Goal: Task Accomplishment & Management: Manage account settings

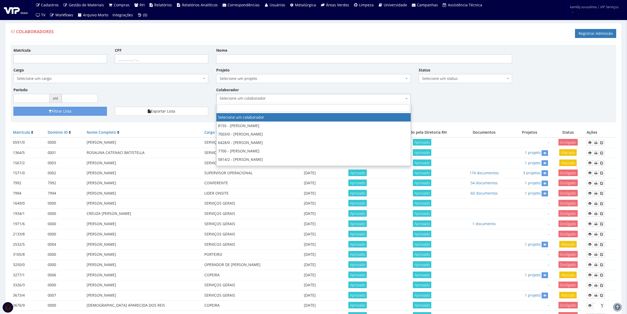
click at [284, 97] on span "Selecione um colaborador" at bounding box center [312, 98] width 185 height 5
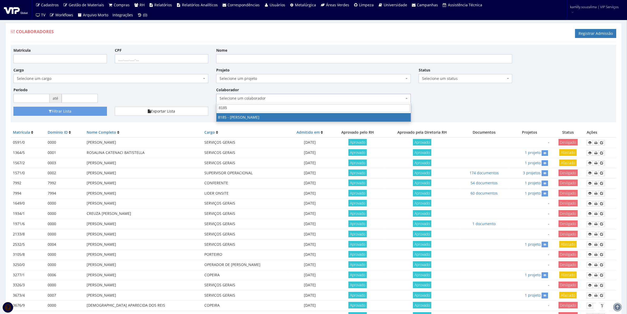
type input "8185"
drag, startPoint x: 235, startPoint y: 114, endPoint x: 129, endPoint y: 113, distance: 106.4
select select "4096"
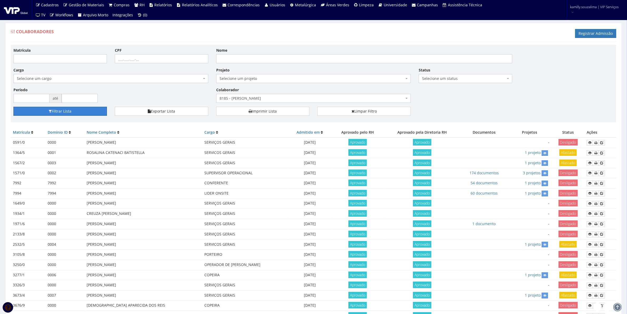
drag, startPoint x: 76, startPoint y: 109, endPoint x: 219, endPoint y: 81, distance: 145.6
click at [77, 109] on button "Filtrar Lista" at bounding box center [60, 111] width 94 height 9
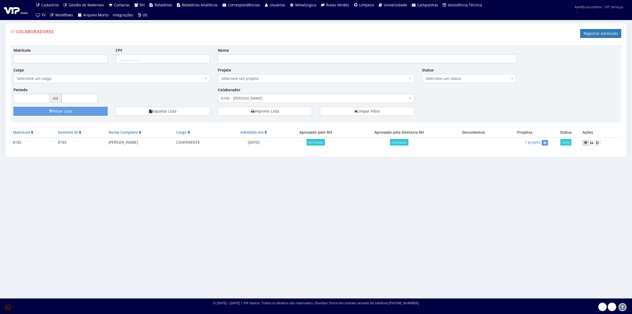
click at [587, 142] on icon at bounding box center [585, 143] width 3 height 4
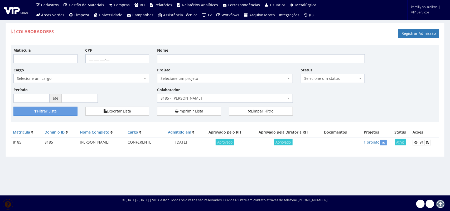
drag, startPoint x: 134, startPoint y: 144, endPoint x: 73, endPoint y: 147, distance: 61.5
click at [73, 147] on tr "8185 8185 CLAUDIO APARECIDO SANTIAGO CONFERENTE 17/09/2025 Aprovado Aprovado 1 …" at bounding box center [225, 142] width 428 height 10
copy tr "[PERSON_NAME]"
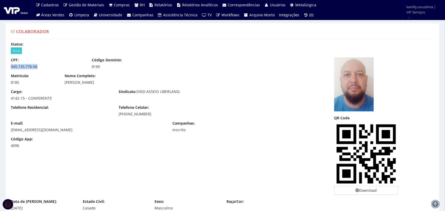
drag, startPoint x: 40, startPoint y: 66, endPoint x: 7, endPoint y: 71, distance: 33.1
click at [7, 71] on div "CPF: 045.135.776-06 Código Domínio: 8185" at bounding box center [168, 65] width 323 height 16
copy div "045.135.776-06"
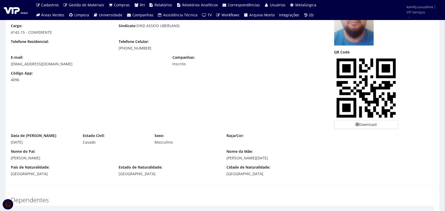
drag, startPoint x: 33, startPoint y: 144, endPoint x: 5, endPoint y: 144, distance: 28.7
copy div "17/10/1979"
click at [35, 150] on div "Nome do Pai: JOAO FELIPE SANTIAGO" at bounding box center [114, 155] width 215 height 12
drag, startPoint x: 35, startPoint y: 142, endPoint x: 8, endPoint y: 143, distance: 26.9
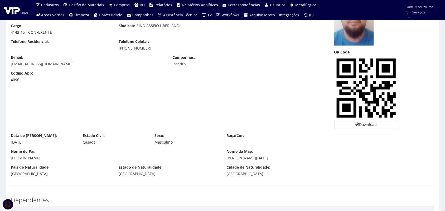
click at [8, 143] on div "Data de Nascimento: 17/10/1979" at bounding box center [43, 139] width 72 height 12
copy div "17/10/1979"
drag, startPoint x: 151, startPoint y: 49, endPoint x: 115, endPoint y: 51, distance: 35.9
click at [115, 51] on div "Telefone Residencial: Telefone Celular: (34) 99653-1876" at bounding box center [168, 47] width 323 height 16
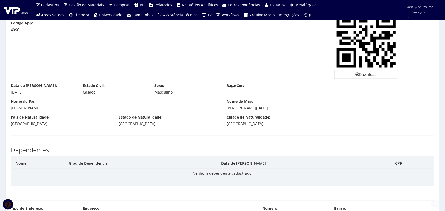
scroll to position [132, 0]
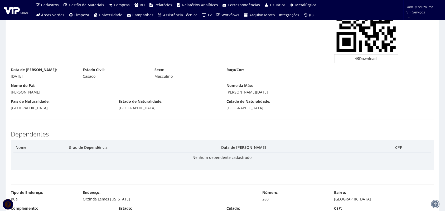
drag, startPoint x: 305, startPoint y: 93, endPoint x: 227, endPoint y: 97, distance: 78.4
click at [227, 97] on div "Nome do Pai: JOAO FELIPE SANTIAGO Nome da Mãe: VERA LUCIA BEZERRA DE LIMA SANTI…" at bounding box center [222, 91] width 431 height 16
copy div "VERA LUCIA BEZERRA DE LIMA SANTIAGO"
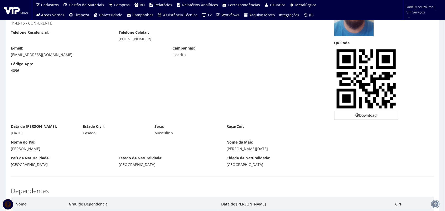
scroll to position [33, 0]
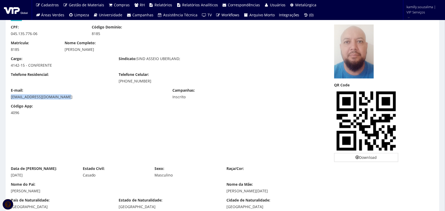
drag, startPoint x: 59, startPoint y: 99, endPoint x: 11, endPoint y: 101, distance: 48.5
click at [11, 101] on div "E-mail: claudiosantiagobb@gmail.com Campanhas: Inscrito" at bounding box center [168, 96] width 323 height 16
copy div "claudiosantiagobb@gmail.com"
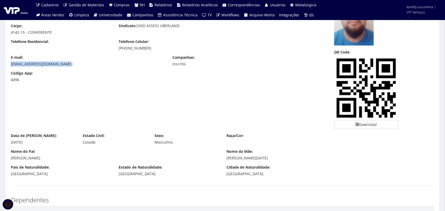
drag, startPoint x: 56, startPoint y: 157, endPoint x: 10, endPoint y: 161, distance: 46.6
click at [10, 161] on div "Nome do Pai: JOAO FELIPE SANTIAGO Nome da Mãe: VERA LUCIA BEZERRA DE LIMA SANTI…" at bounding box center [222, 157] width 431 height 16
copy div "JOAO FELIPE SANTIAGO"
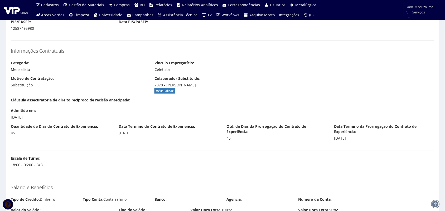
scroll to position [428, 0]
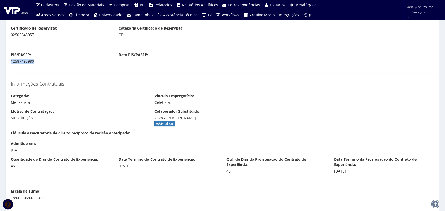
drag, startPoint x: 36, startPoint y: 61, endPoint x: 8, endPoint y: 61, distance: 27.7
click at [8, 61] on div "PIS/PASEP: 12587495980" at bounding box center [61, 58] width 108 height 12
copy div "12587495980"
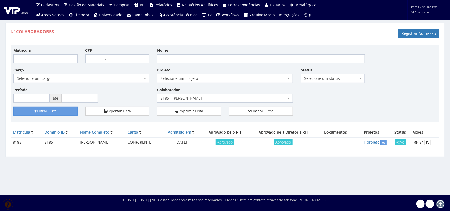
click at [223, 96] on span "8185 - [PERSON_NAME]" at bounding box center [223, 98] width 126 height 5
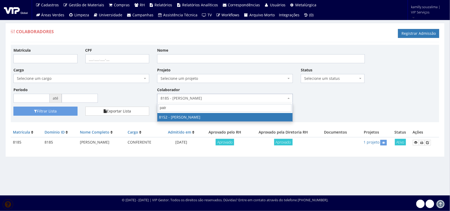
type input "patr"
drag, startPoint x: 244, startPoint y: 116, endPoint x: 79, endPoint y: 133, distance: 165.7
select select "3872"
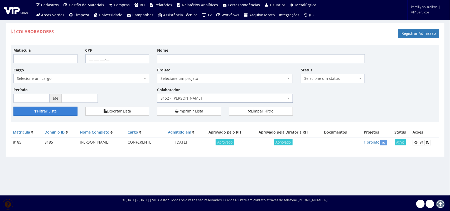
click at [65, 112] on button "Filtrar Lista" at bounding box center [45, 111] width 64 height 9
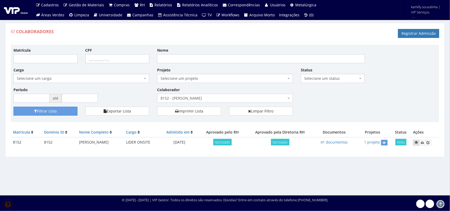
click at [417, 141] on icon at bounding box center [415, 143] width 3 height 4
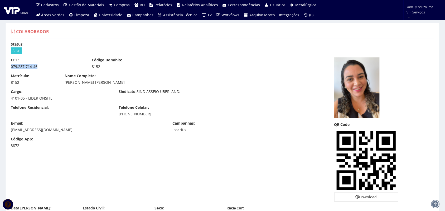
drag, startPoint x: 41, startPoint y: 68, endPoint x: 0, endPoint y: 67, distance: 41.1
copy div "079.287.714-46"
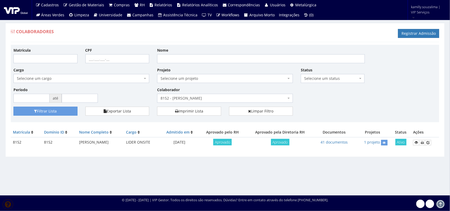
drag, startPoint x: 247, startPoint y: 91, endPoint x: 248, endPoint y: 97, distance: 5.6
click at [247, 94] on div "Colaborador Selecione um colaborador 8155 - [PERSON_NAME] 7003/0 - [PERSON_NAME…" at bounding box center [225, 95] width 144 height 16
click at [248, 97] on span "8152 - [PERSON_NAME]" at bounding box center [223, 98] width 126 height 5
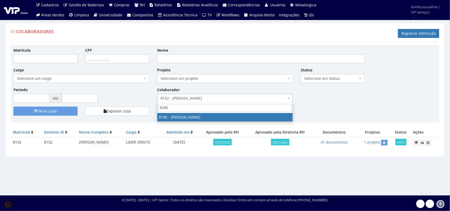
type input "8185"
drag, startPoint x: 236, startPoint y: 118, endPoint x: 136, endPoint y: 115, distance: 100.1
select select "4096"
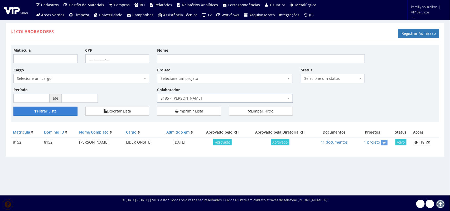
click at [67, 113] on button "Filtrar Lista" at bounding box center [45, 111] width 64 height 9
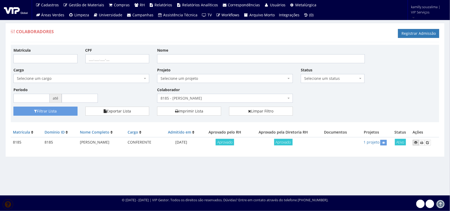
click at [416, 144] on icon at bounding box center [415, 143] width 3 height 4
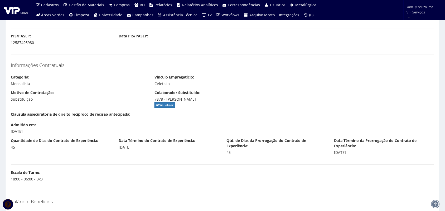
scroll to position [446, 0]
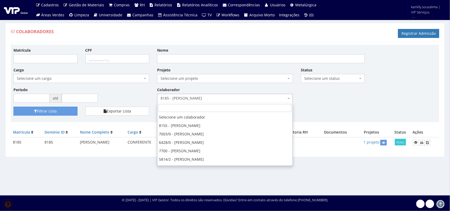
click at [232, 100] on span "8185 - CLAUDIO APARECIDO SANTIAGO" at bounding box center [223, 98] width 126 height 5
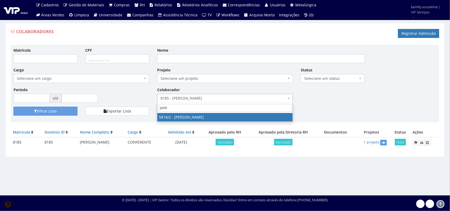
type input "pedro"
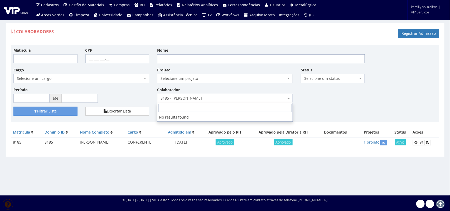
click at [225, 60] on input "Nome" at bounding box center [261, 58] width 208 height 9
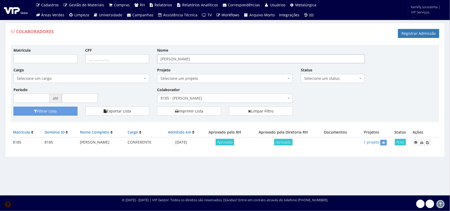
type input "PEDRO HENRIQUE SOUSA"
click at [68, 109] on button "Filtrar Lista" at bounding box center [45, 111] width 64 height 9
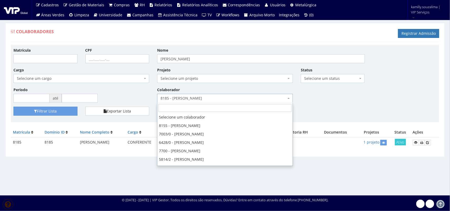
click at [251, 98] on span "8185 - [PERSON_NAME]" at bounding box center [223, 98] width 126 height 5
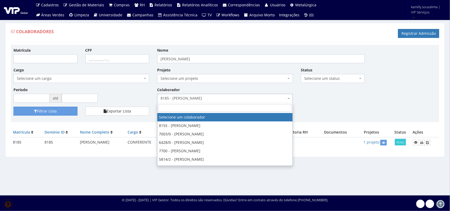
click at [244, 112] on span at bounding box center [224, 108] width 135 height 10
drag, startPoint x: 191, startPoint y: 117, endPoint x: 182, endPoint y: 117, distance: 9.2
select select
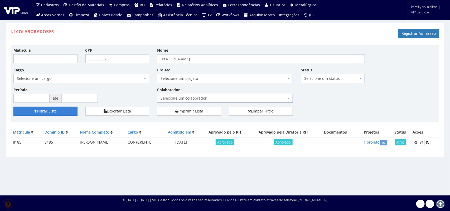
click at [68, 110] on button "Filtrar Lista" at bounding box center [45, 111] width 64 height 9
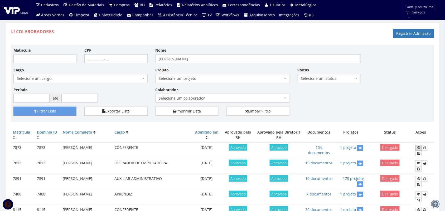
click at [419, 146] on icon at bounding box center [418, 148] width 3 height 4
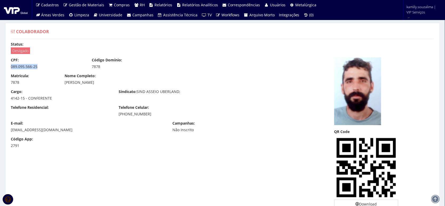
drag, startPoint x: 42, startPoint y: 67, endPoint x: 11, endPoint y: 70, distance: 30.6
click at [11, 70] on div "CPF: 089.095.566-25 Código Domínio: 7878" at bounding box center [168, 65] width 323 height 16
copy div "089.095.566-25"
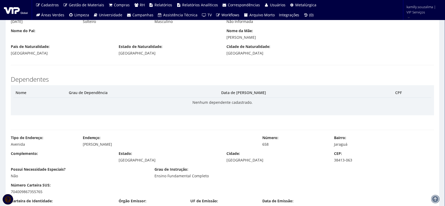
scroll to position [263, 0]
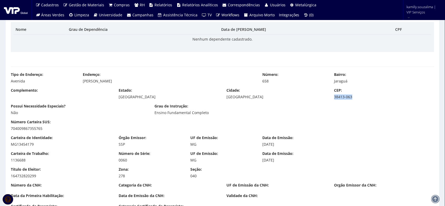
drag, startPoint x: 358, startPoint y: 98, endPoint x: 335, endPoint y: 100, distance: 24.1
click at [335, 100] on div "Complemento: Estado: Minas Gerais Cidade: Uberlândia CEP: 38413-063" at bounding box center [222, 96] width 431 height 16
copy div "38413-063"
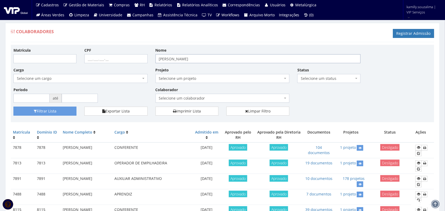
drag, startPoint x: 123, startPoint y: 63, endPoint x: 112, endPoint y: 64, distance: 11.3
click at [112, 63] on div "Matrícula CPF Nome [PERSON_NAME] Cargo Selecione um cargo G0610 D0029 - 4110-05…" at bounding box center [222, 76] width 426 height 59
click at [185, 97] on span "Selecione um colaborador" at bounding box center [221, 98] width 124 height 5
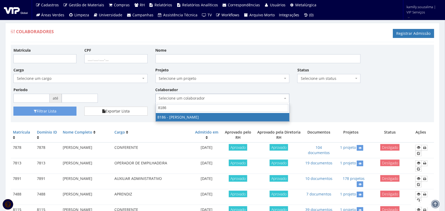
type input "8186"
drag, startPoint x: 186, startPoint y: 118, endPoint x: 156, endPoint y: 116, distance: 30.1
select select "4098"
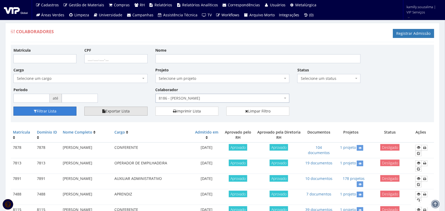
drag, startPoint x: 60, startPoint y: 110, endPoint x: 100, endPoint y: 110, distance: 39.8
click at [65, 110] on button "Filtrar Lista" at bounding box center [44, 111] width 63 height 9
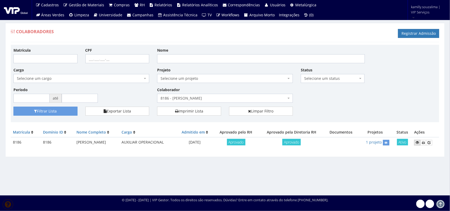
click at [414, 143] on link at bounding box center [417, 143] width 6 height 6
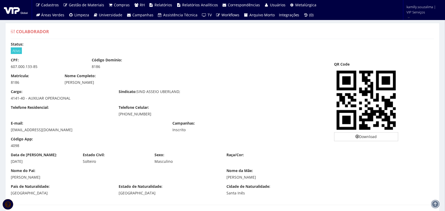
drag, startPoint x: 111, startPoint y: 82, endPoint x: 65, endPoint y: 82, distance: 46.1
click at [65, 82] on div "[PERSON_NAME]" at bounding box center [169, 82] width 208 height 5
copy div "[PERSON_NAME]"
drag, startPoint x: 38, startPoint y: 66, endPoint x: 9, endPoint y: 70, distance: 29.2
click at [9, 70] on div "CPF: 607.000.133-85 Código Domínio: 8186" at bounding box center [168, 65] width 323 height 16
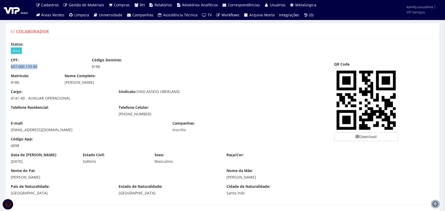
copy div "607.000.133-85"
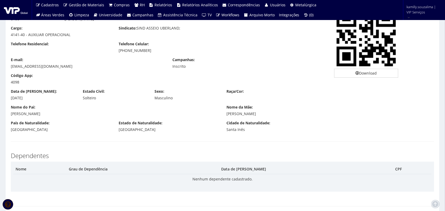
scroll to position [66, 0]
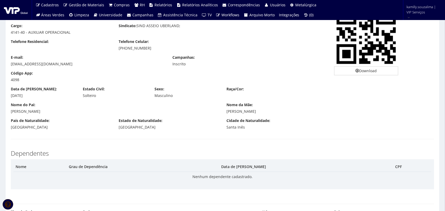
drag, startPoint x: 55, startPoint y: 111, endPoint x: 3, endPoint y: 112, distance: 51.4
copy div "DAVID ALMEIDA DA SILVA"
drag, startPoint x: 284, startPoint y: 112, endPoint x: 225, endPoint y: 116, distance: 58.6
click at [225, 116] on div "Nome do Pai: DAVID ALMEIDA DA SILVA Nome da Mãe: LEILA DOS SANTOS MATOS" at bounding box center [222, 110] width 431 height 16
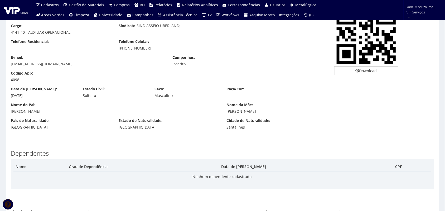
copy div "LEILA DOS SANTOS MATOS"
drag, startPoint x: 65, startPoint y: 63, endPoint x: 0, endPoint y: 66, distance: 64.6
copy div "soares_lucas34@outlook.com"
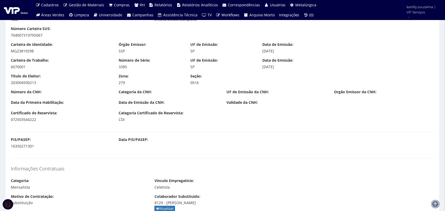
scroll to position [329, 0]
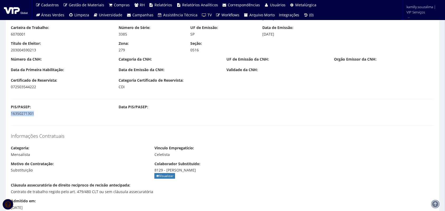
drag, startPoint x: 18, startPoint y: 115, endPoint x: 4, endPoint y: 115, distance: 14.5
copy div "16350271301"
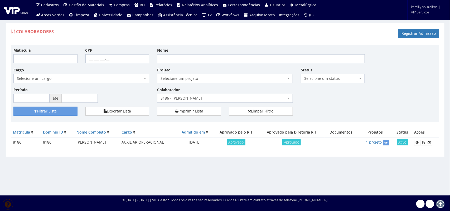
click at [259, 99] on span "8186 - LUCAS MATOS DA SILVA" at bounding box center [223, 98] width 126 height 5
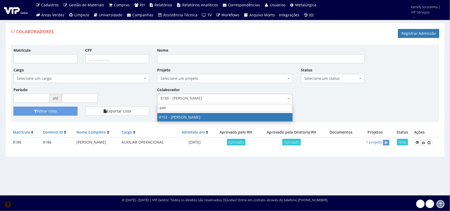
type input "patr"
select select "3872"
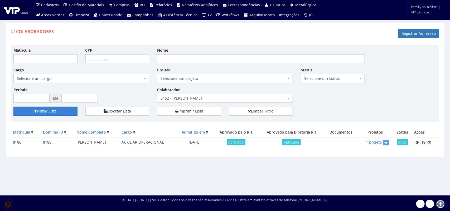
click at [70, 112] on button "Filtrar Lista" at bounding box center [45, 111] width 64 height 9
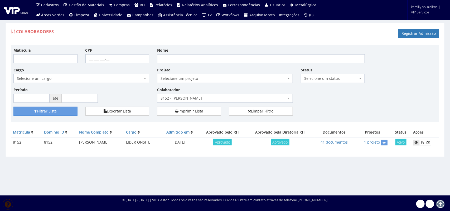
click at [415, 144] on icon at bounding box center [415, 143] width 3 height 4
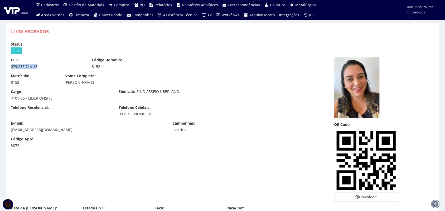
drag, startPoint x: 41, startPoint y: 65, endPoint x: 0, endPoint y: 65, distance: 41.4
copy div "079.287.714-46"
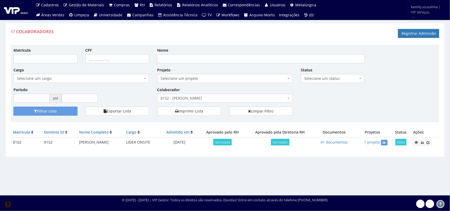
click at [239, 95] on span "8152 - [PERSON_NAME]" at bounding box center [225, 98] width 136 height 9
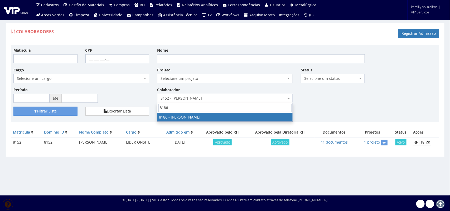
type input "8186"
drag, startPoint x: 196, startPoint y: 116, endPoint x: 127, endPoint y: 116, distance: 69.0
select select "4098"
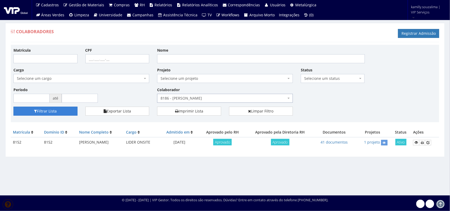
click at [56, 113] on button "Filtrar Lista" at bounding box center [45, 111] width 64 height 9
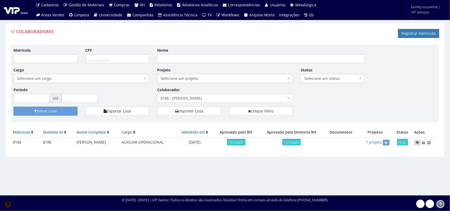
click at [417, 142] on icon at bounding box center [416, 143] width 3 height 4
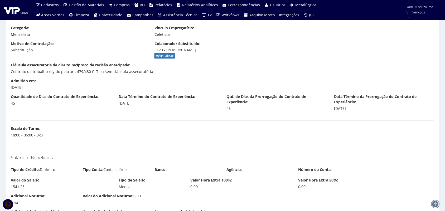
scroll to position [461, 0]
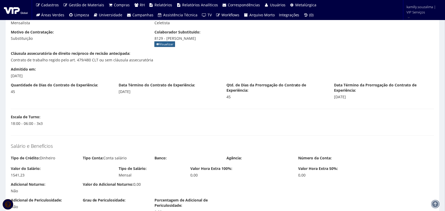
click at [166, 43] on link "Visualizar" at bounding box center [164, 44] width 21 height 6
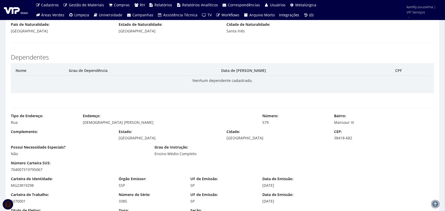
scroll to position [165, 0]
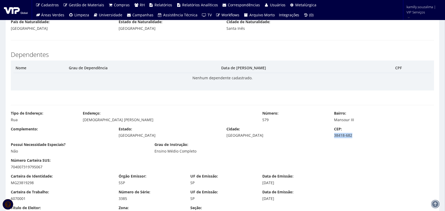
drag, startPoint x: 363, startPoint y: 136, endPoint x: 332, endPoint y: 139, distance: 30.9
click at [332, 139] on div "Complemento: Estado: Minas Gerais Cidade: Uberlândia CEP: 38418-682" at bounding box center [222, 134] width 431 height 16
copy div "38418-682"
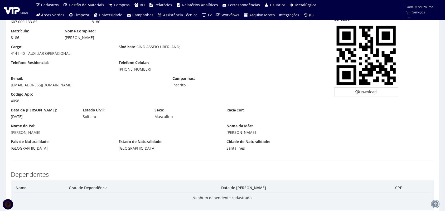
scroll to position [0, 0]
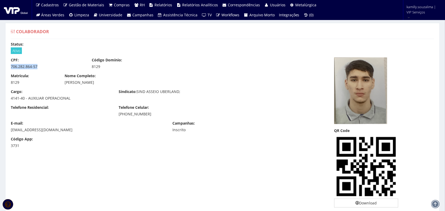
drag, startPoint x: 39, startPoint y: 65, endPoint x: 0, endPoint y: 67, distance: 39.0
copy div "706.282.864-57"
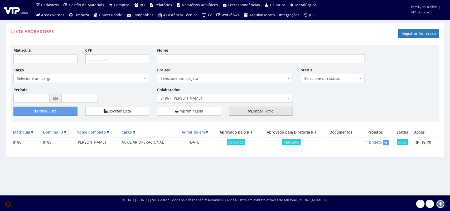
click at [270, 112] on link "Limpar Filtro" at bounding box center [261, 111] width 64 height 9
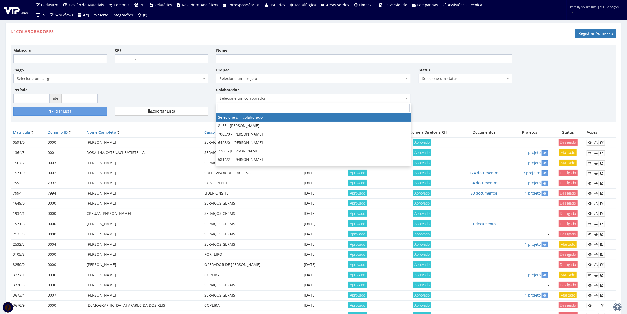
click at [263, 101] on span "Selecione um colaborador" at bounding box center [312, 98] width 185 height 5
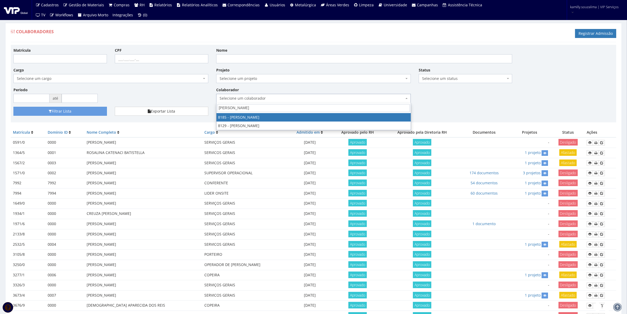
type input "[PERSON_NAME]"
drag, startPoint x: 258, startPoint y: 114, endPoint x: 194, endPoint y: 118, distance: 64.4
select select "4096"
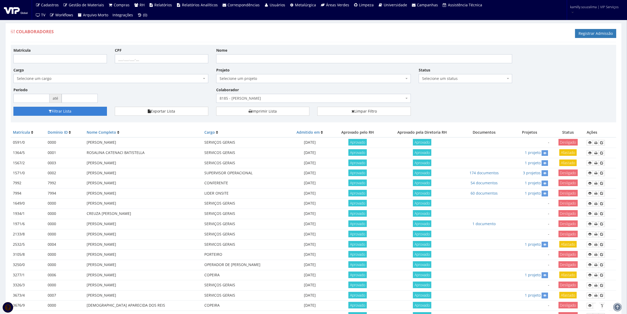
click at [70, 114] on button "Filtrar Lista" at bounding box center [60, 111] width 94 height 9
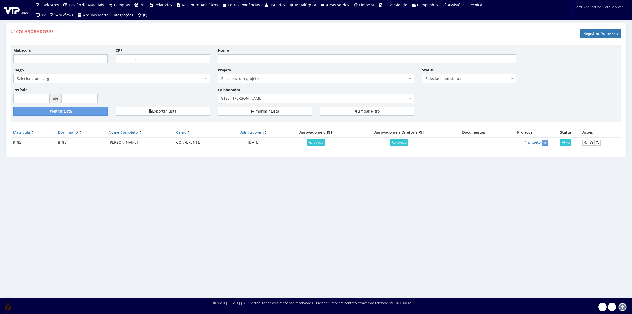
click at [315, 99] on span "8185 - [PERSON_NAME]" at bounding box center [314, 98] width 186 height 5
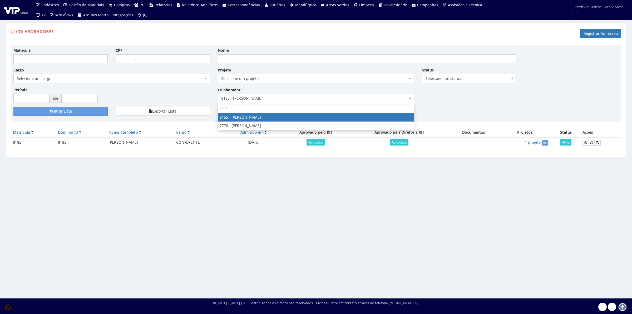
type input "adria"
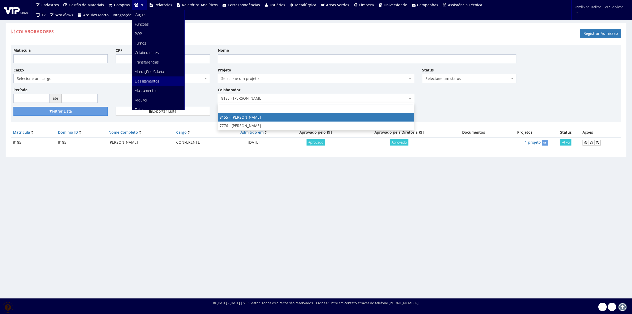
click at [144, 83] on span "Desligamentos" at bounding box center [147, 80] width 24 height 5
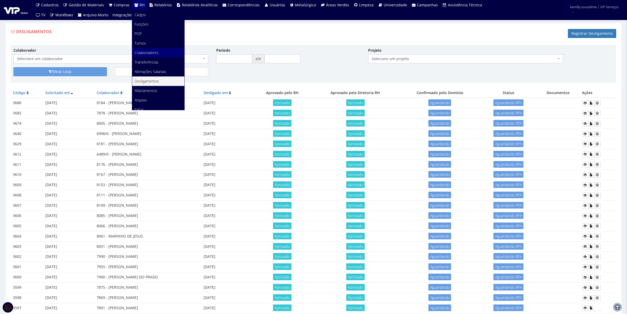
drag, startPoint x: 154, startPoint y: 52, endPoint x: 149, endPoint y: 52, distance: 5.5
click at [154, 52] on span "Colaboradores" at bounding box center [147, 52] width 24 height 5
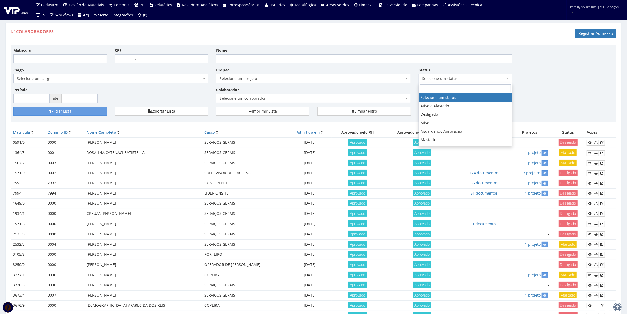
click at [445, 79] on span "Selecione um status" at bounding box center [463, 78] width 83 height 5
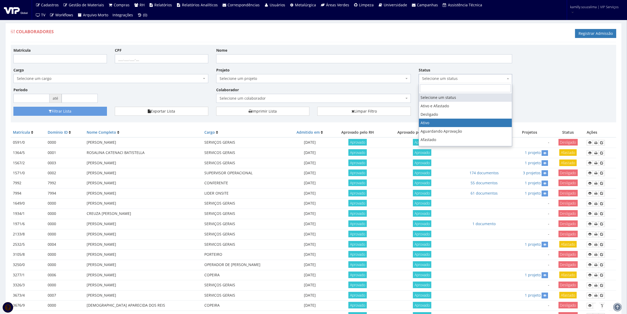
drag, startPoint x: 430, startPoint y: 124, endPoint x: 420, endPoint y: 125, distance: 9.8
select select "1"
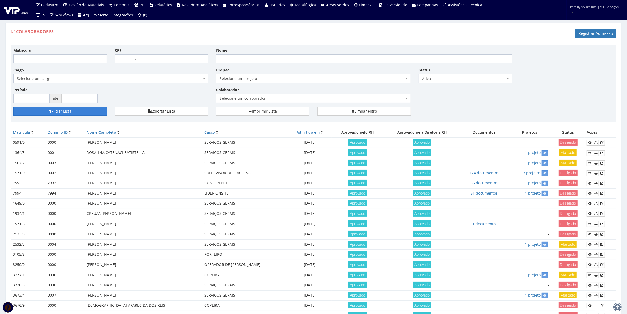
click at [103, 112] on button "Filtrar Lista" at bounding box center [60, 111] width 94 height 9
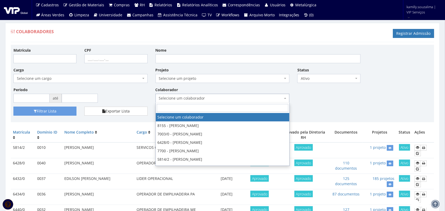
click at [260, 96] on span "Selecione um colaborador" at bounding box center [221, 98] width 124 height 5
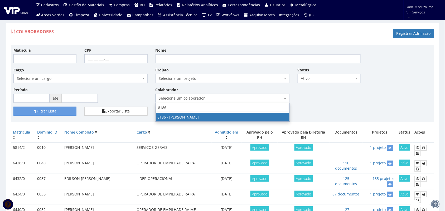
type input "8186"
drag, startPoint x: 199, startPoint y: 116, endPoint x: 76, endPoint y: 104, distance: 124.1
select select "4098"
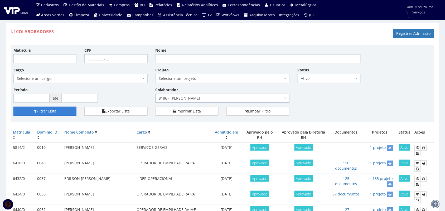
click at [42, 109] on button "Filtrar Lista" at bounding box center [44, 111] width 63 height 9
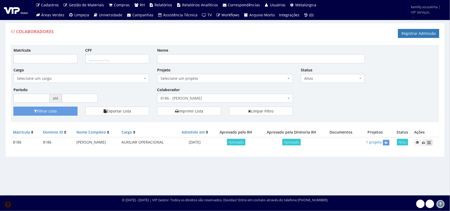
click at [430, 142] on icon at bounding box center [428, 143] width 3 height 4
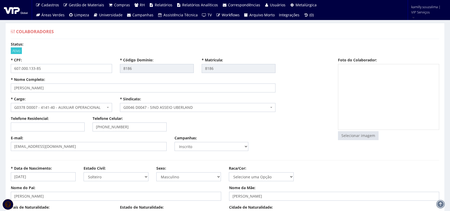
select select
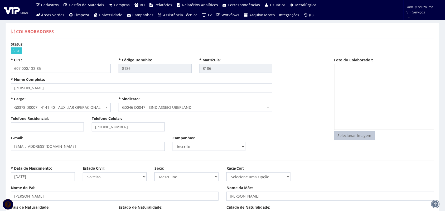
click at [363, 132] on input "file" at bounding box center [354, 135] width 40 height 8
type input "C:\fakepath\Captura de tela [DATE] 140806.png"
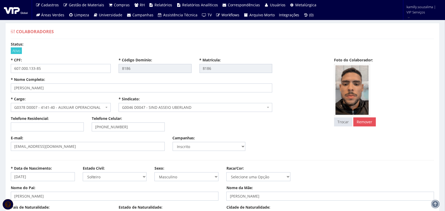
drag, startPoint x: 303, startPoint y: 132, endPoint x: 293, endPoint y: 130, distance: 10.4
click at [296, 132] on div "Telefone Residencial: Telefone Celular: [PHONE_NUMBER]" at bounding box center [168, 125] width 323 height 19
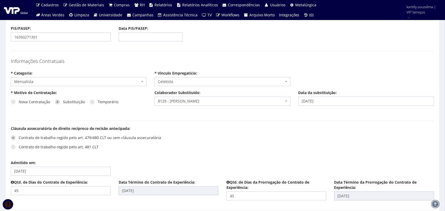
scroll to position [527, 0]
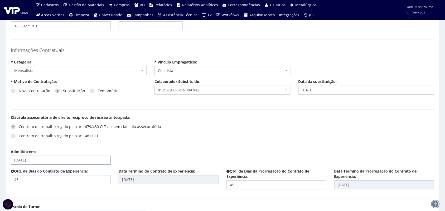
click at [57, 160] on input "[DATE]" at bounding box center [61, 160] width 100 height 9
click at [24, 203] on td "15" at bounding box center [23, 205] width 7 height 8
type input "15/09/2025"
type input "29/10/2025"
type input "13/12/2025"
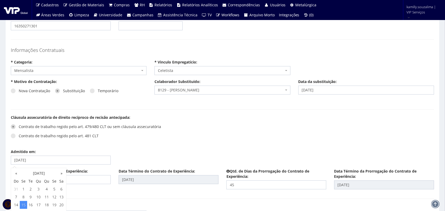
click at [180, 134] on div "Contrato de trabalho regido pelo art. 479/480 CLT ou sem cláusula assecuratória…" at bounding box center [115, 133] width 208 height 24
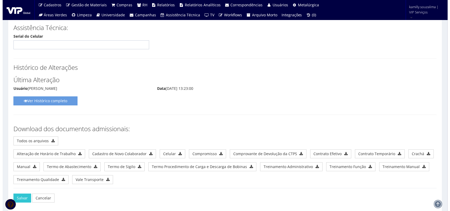
scroll to position [2883, 0]
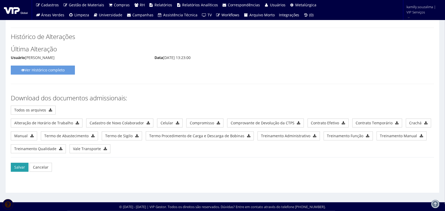
click at [18, 171] on button "Salvar" at bounding box center [20, 167] width 18 height 9
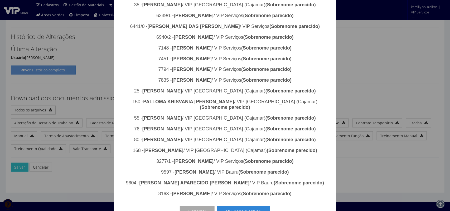
scroll to position [382, 0]
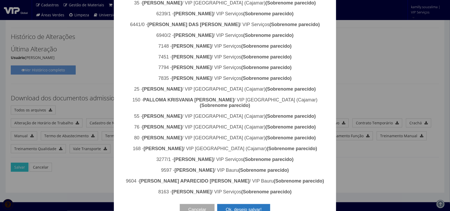
click at [244, 204] on button "Ok, desejo salvar!" at bounding box center [243, 210] width 53 height 12
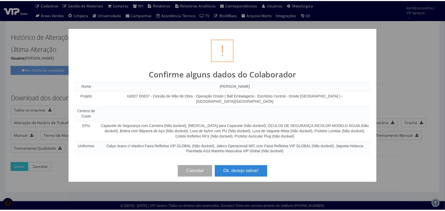
scroll to position [0, 0]
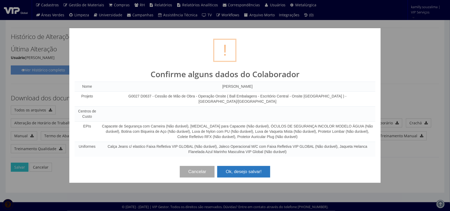
click at [245, 171] on button "Ok, desejo salvar!" at bounding box center [243, 172] width 53 height 12
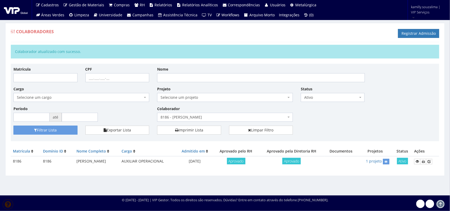
click at [198, 117] on span "8186 - [PERSON_NAME]" at bounding box center [223, 117] width 126 height 5
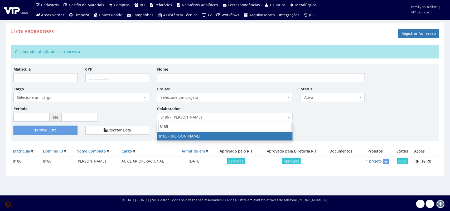
type input "8185"
drag, startPoint x: 231, startPoint y: 134, endPoint x: 70, endPoint y: 125, distance: 160.7
select select "4096"
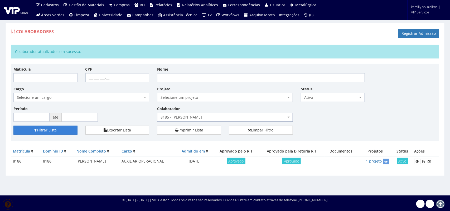
click at [46, 129] on button "Filtrar Lista" at bounding box center [45, 130] width 64 height 9
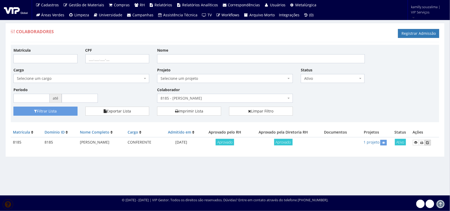
click at [429, 142] on icon at bounding box center [427, 143] width 3 height 4
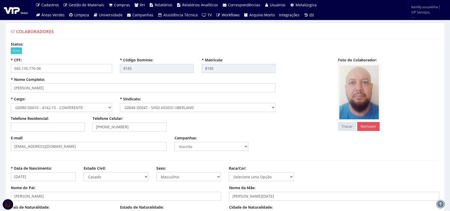
select select
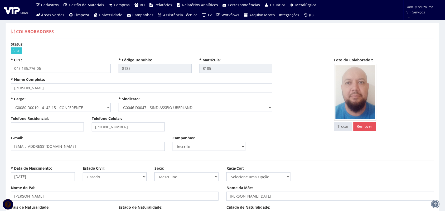
type input "2.127,27"
type input "0,00"
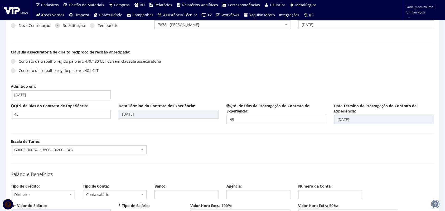
scroll to position [626, 0]
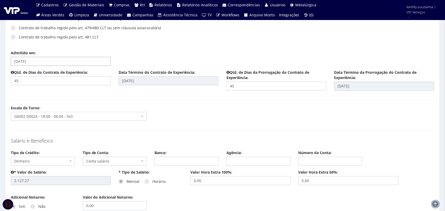
click at [48, 63] on input "[DATE]" at bounding box center [61, 61] width 100 height 9
click at [24, 108] on td "15" at bounding box center [23, 106] width 7 height 8
type input "15/09/2025"
type input "29/10/2025"
type input "13/12/2025"
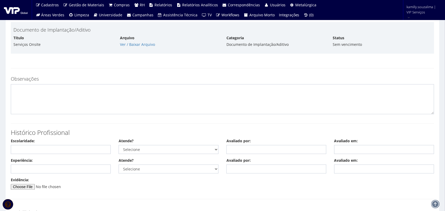
scroll to position [2883, 0]
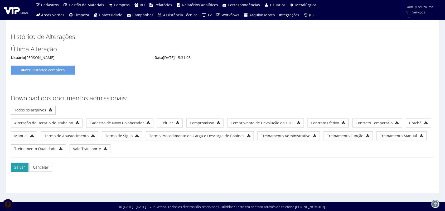
click at [16, 169] on button "Salvar" at bounding box center [20, 167] width 18 height 9
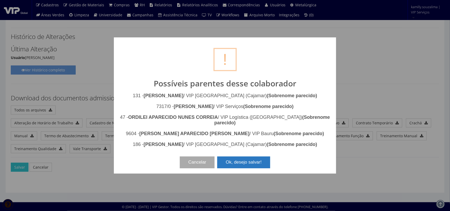
click at [232, 160] on button "Ok, desejo salvar!" at bounding box center [243, 162] width 53 height 12
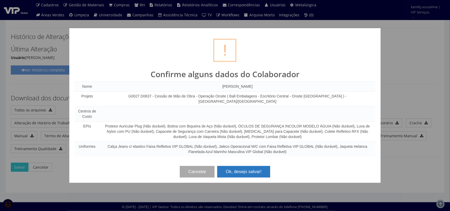
click at [240, 167] on button "Ok, desejo salvar!" at bounding box center [243, 172] width 53 height 12
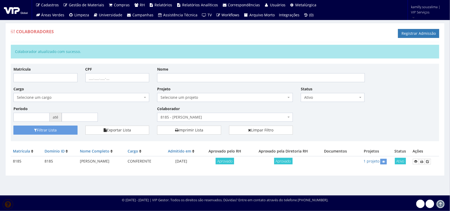
click at [214, 119] on span "8185 - [PERSON_NAME]" at bounding box center [223, 117] width 126 height 5
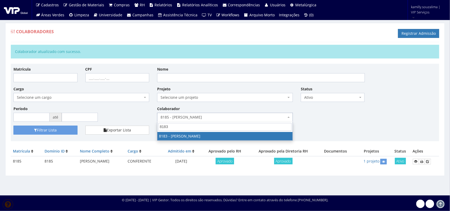
type input "8183"
drag, startPoint x: 212, startPoint y: 136, endPoint x: 200, endPoint y: 139, distance: 12.2
select select "4093"
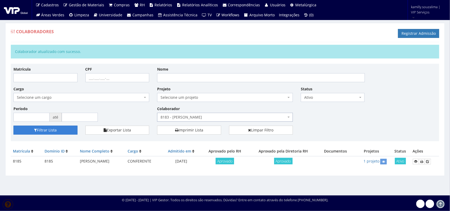
click at [62, 131] on button "Filtrar Lista" at bounding box center [45, 130] width 64 height 9
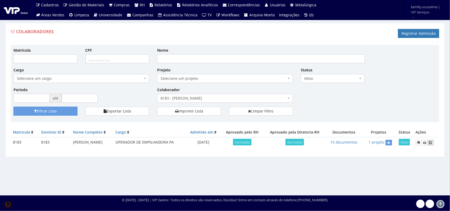
click at [431, 142] on icon at bounding box center [430, 143] width 3 height 4
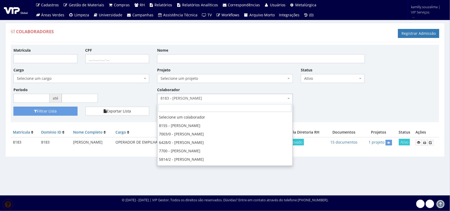
click at [208, 97] on span "8183 - [PERSON_NAME]" at bounding box center [223, 98] width 126 height 5
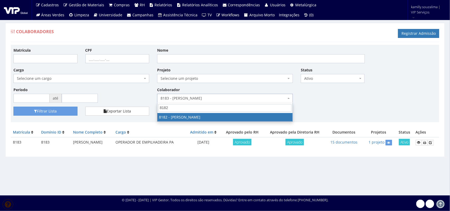
type input "8182"
select select "4075"
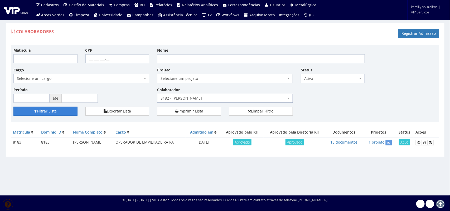
click at [31, 111] on button "Filtrar Lista" at bounding box center [45, 111] width 64 height 9
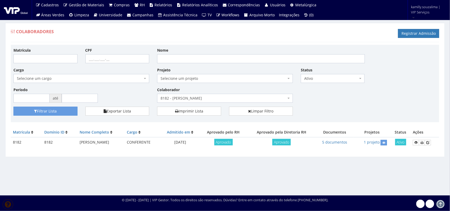
click at [202, 98] on span "8182 - [PERSON_NAME]" at bounding box center [223, 98] width 126 height 5
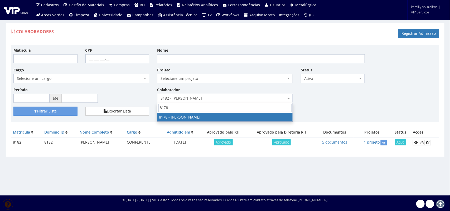
type input "8178"
select select "4028"
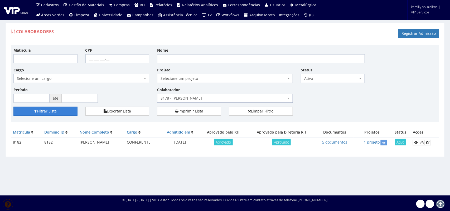
drag, startPoint x: 48, startPoint y: 111, endPoint x: 53, endPoint y: 111, distance: 5.0
click at [48, 111] on button "Filtrar Lista" at bounding box center [45, 111] width 64 height 9
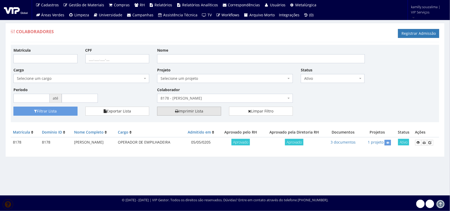
drag, startPoint x: 206, startPoint y: 93, endPoint x: 212, endPoint y: 114, distance: 21.9
click at [210, 103] on div "Colaborador Selecione um colaborador 8155 - [PERSON_NAME] 7003/0 - [PERSON_NAME…" at bounding box center [225, 95] width 144 height 16
click at [214, 100] on span "8178 - [PERSON_NAME]" at bounding box center [223, 98] width 126 height 5
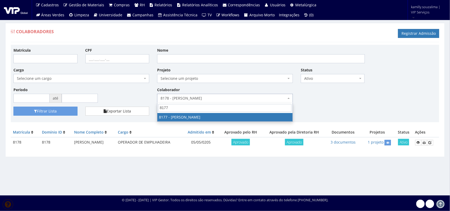
type input "8177"
select select "4022"
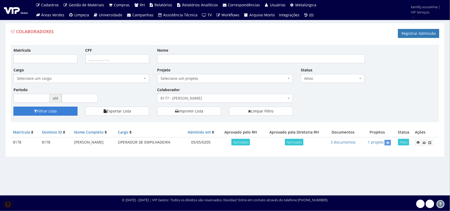
click at [70, 112] on button "Filtrar Lista" at bounding box center [45, 111] width 64 height 9
click at [241, 102] on span "8177 - [PERSON_NAME]" at bounding box center [225, 98] width 136 height 9
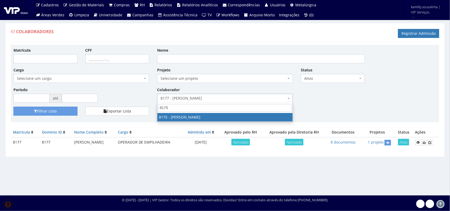
type input "8175"
drag, startPoint x: 231, startPoint y: 116, endPoint x: 67, endPoint y: 112, distance: 163.9
select select "4012"
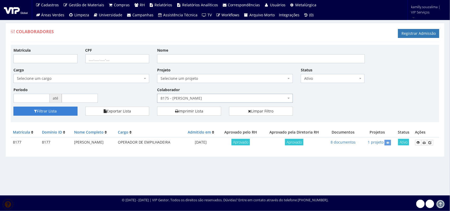
click at [25, 111] on button "Filtrar Lista" at bounding box center [45, 111] width 64 height 9
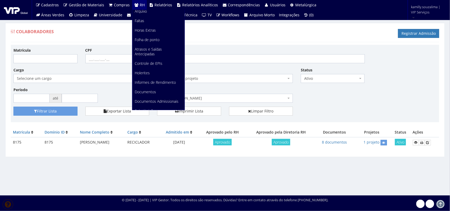
scroll to position [99, 0]
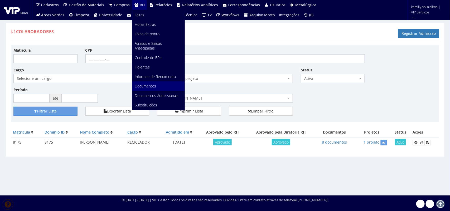
click at [161, 81] on link "Documentos" at bounding box center [158, 85] width 52 height 9
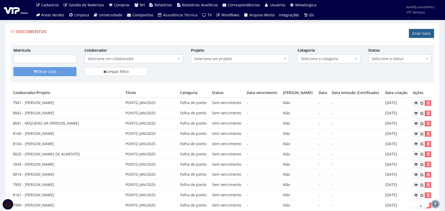
click at [417, 34] on link "Criar novo" at bounding box center [421, 33] width 25 height 9
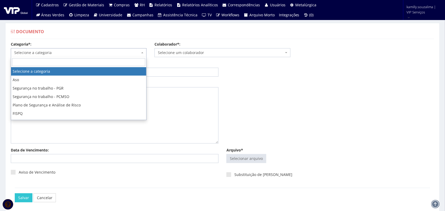
click at [95, 55] on span "Selecione a categoria" at bounding box center [79, 52] width 136 height 9
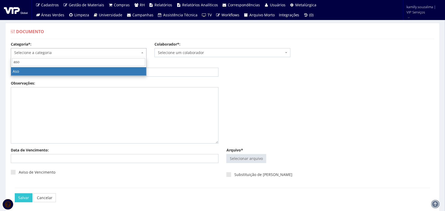
type input "aso"
drag, startPoint x: 99, startPoint y: 76, endPoint x: 119, endPoint y: 63, distance: 24.0
click at [99, 76] on input "Título:" at bounding box center [115, 72] width 208 height 9
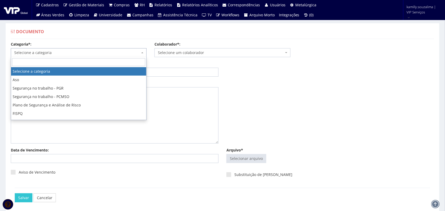
click at [74, 53] on span "Selecione a categoria" at bounding box center [77, 52] width 126 height 5
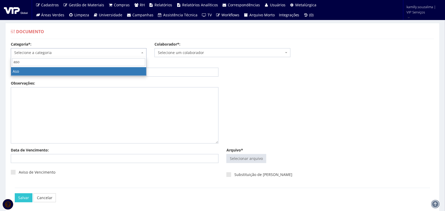
type input "aso"
select select "aso"
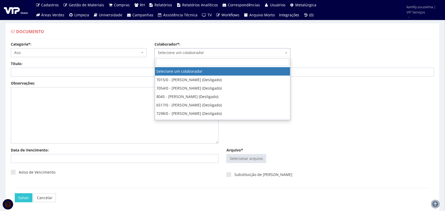
click at [169, 57] on body "Cadastros Clientes Unidades Subclientes Unidades de Subclientes Projetos Vagas …" at bounding box center [222, 117] width 445 height 234
click at [196, 61] on input "lucas" at bounding box center [222, 62] width 133 height 8
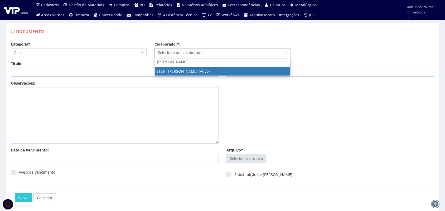
type input "lucas matos"
select select "4098"
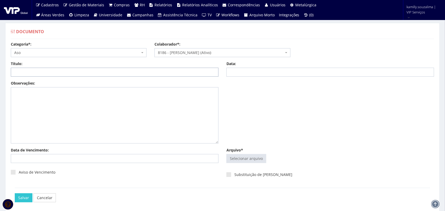
click at [147, 74] on input "Título:" at bounding box center [115, 72] width 208 height 9
type input "a"
type input "ASO ADMISSIONAL"
click at [250, 74] on input "Data:" at bounding box center [330, 72] width 208 height 9
type input "12/09/2025"
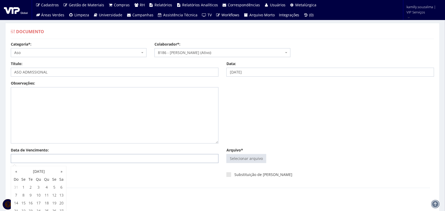
click at [127, 157] on input "Data de Vencimento:" at bounding box center [115, 158] width 208 height 9
type input "12/09/2026"
click at [241, 159] on input "Arquivo*" at bounding box center [246, 158] width 39 height 8
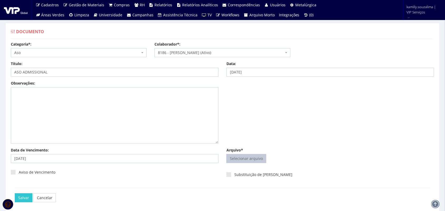
type input "C:\fakepath\ASO LUCAS.pdf"
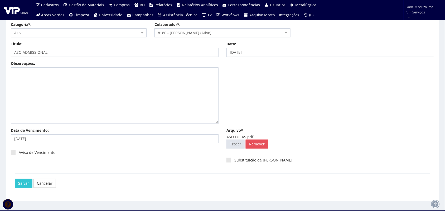
scroll to position [28, 0]
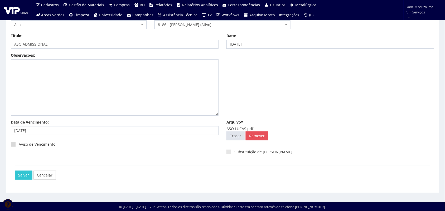
click at [12, 144] on span at bounding box center [13, 144] width 5 height 5
click at [19, 144] on input "Aviso de Vencimento" at bounding box center [20, 144] width 3 height 3
checkbox input "true"
click at [19, 174] on input "Salvar" at bounding box center [24, 175] width 18 height 9
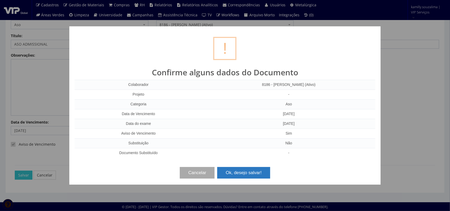
click at [252, 172] on button "Ok, desejo salvar!" at bounding box center [243, 173] width 53 height 12
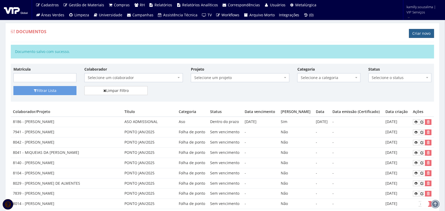
click at [425, 32] on link "Criar novo" at bounding box center [421, 33] width 25 height 9
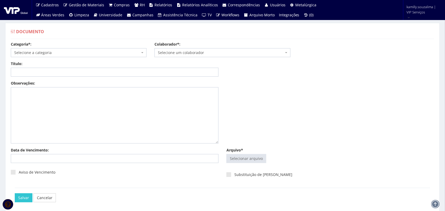
click at [63, 51] on span "Selecione a categoria" at bounding box center [77, 52] width 126 height 5
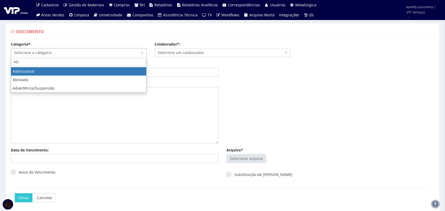
type input "AD"
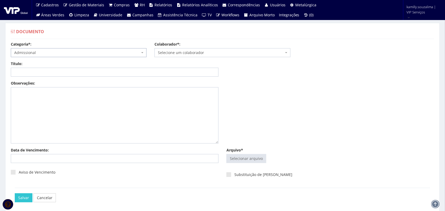
select select "admissional"
click at [172, 52] on span "Selecione um colaborador" at bounding box center [221, 52] width 126 height 5
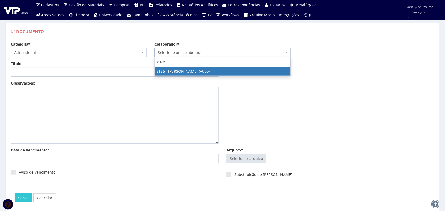
type input "8186"
drag, startPoint x: 181, startPoint y: 72, endPoint x: 155, endPoint y: 72, distance: 26.1
select select "4098"
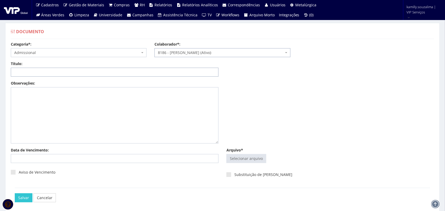
click at [145, 73] on input "Título:" at bounding box center [115, 72] width 208 height 9
type input "DOCUMENTOS PESSOAIS"
click at [254, 158] on input "Arquivo*" at bounding box center [246, 158] width 39 height 8
type input "C:\fakepath\ilovepdf_merged.pdf"
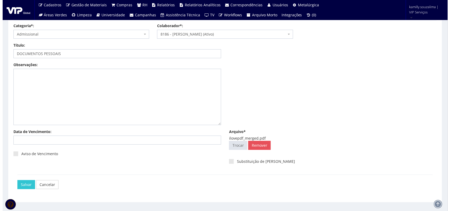
scroll to position [28, 0]
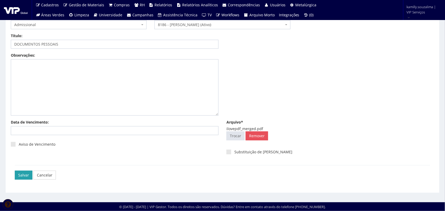
click at [22, 173] on input "Salvar" at bounding box center [24, 175] width 18 height 9
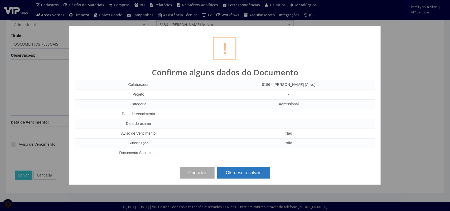
click at [235, 169] on button "Ok, desejo salvar!" at bounding box center [243, 173] width 53 height 12
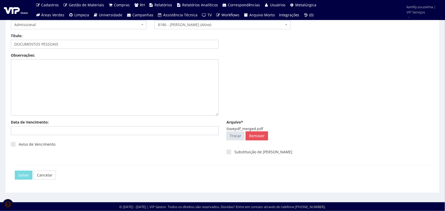
scroll to position [0, 0]
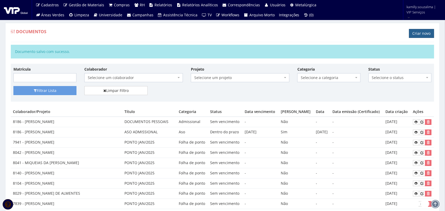
click at [414, 35] on link "Criar novo" at bounding box center [421, 33] width 25 height 9
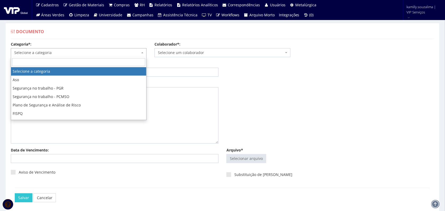
click at [74, 53] on span "Selecione a categoria" at bounding box center [77, 52] width 126 height 5
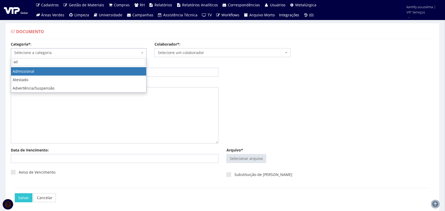
type input "ad"
drag, startPoint x: 48, startPoint y: 69, endPoint x: 159, endPoint y: 52, distance: 112.4
select select "admissional"
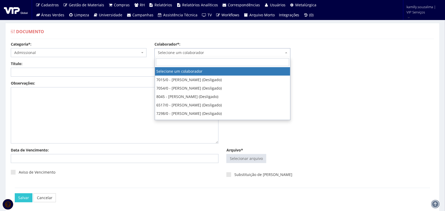
click at [184, 54] on span "Selecione um colaborador" at bounding box center [221, 52] width 126 height 5
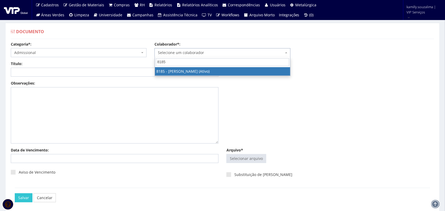
type input "8185"
drag, startPoint x: 182, startPoint y: 70, endPoint x: 148, endPoint y: 68, distance: 33.5
select select "4096"
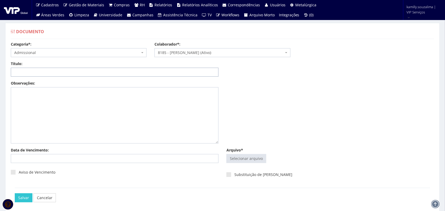
click at [148, 68] on input "Título:" at bounding box center [115, 72] width 208 height 9
type input "DOCUMENTOS PESSOAIS"
click at [257, 156] on input "Arquivo*" at bounding box center [246, 158] width 39 height 8
type input "C:\fakepath\comprovante_merged.pdf"
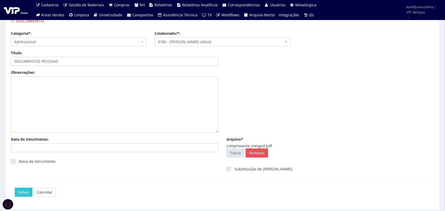
scroll to position [28, 0]
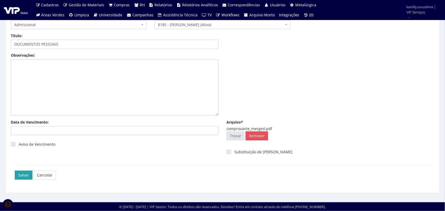
click at [22, 175] on input "Salvar" at bounding box center [24, 175] width 18 height 9
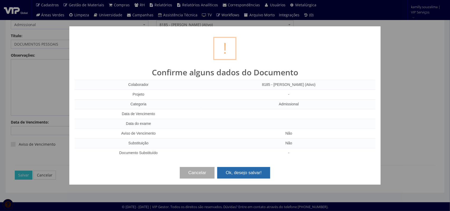
click at [237, 169] on button "Ok, desejo salvar!" at bounding box center [243, 173] width 53 height 12
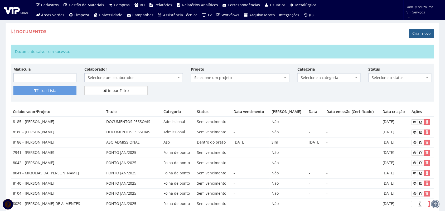
click at [413, 34] on link "Criar novo" at bounding box center [421, 33] width 25 height 9
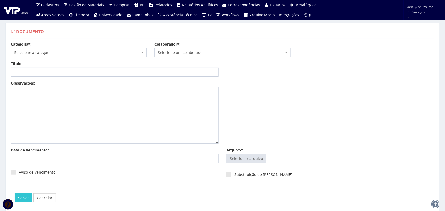
click at [62, 56] on span "Selecione a categoria" at bounding box center [79, 52] width 136 height 9
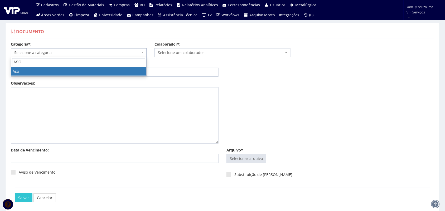
type input "ASO"
select select "aso"
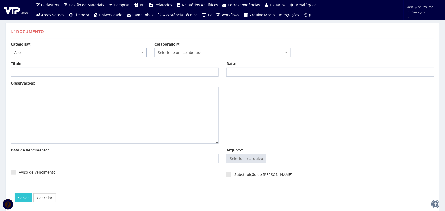
click at [199, 51] on span "Selecione um colaborador" at bounding box center [221, 52] width 126 height 5
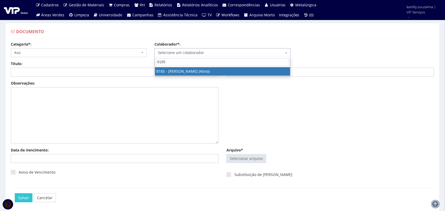
type input "8185"
select select "4096"
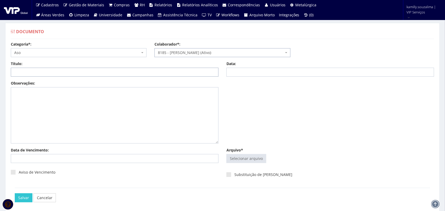
click at [139, 72] on input "Título:" at bounding box center [115, 72] width 208 height 9
type input "ASO ADMISSIONAL"
click at [257, 71] on input "Data:" at bounding box center [330, 72] width 208 height 9
click at [254, 110] on td "10" at bounding box center [254, 109] width 8 height 8
click at [261, 109] on td "11" at bounding box center [262, 109] width 8 height 8
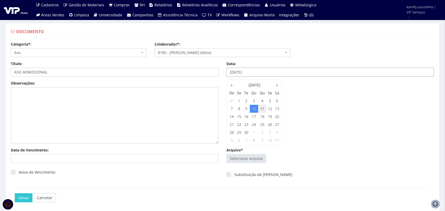
type input "11/09/2025"
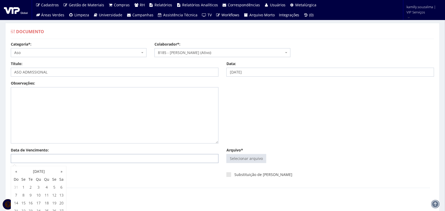
click at [75, 159] on input "Data de Vencimento:" at bounding box center [115, 158] width 208 height 9
type input "11/09/2026"
click at [244, 159] on input "Arquivo*" at bounding box center [246, 158] width 39 height 8
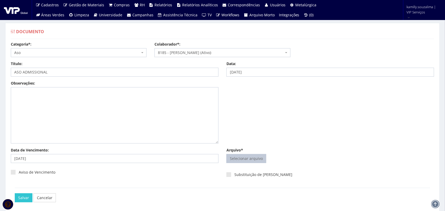
type input "C:\fakepath\ASO CLAUDIO SANTIAGO.pdf"
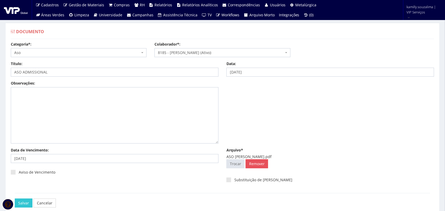
click at [10, 172] on div "Aviso de Vencimento" at bounding box center [114, 174] width 215 height 14
click at [15, 173] on span at bounding box center [13, 172] width 5 height 5
click at [19, 173] on input "Aviso de Vencimento" at bounding box center [20, 172] width 3 height 3
checkbox input "true"
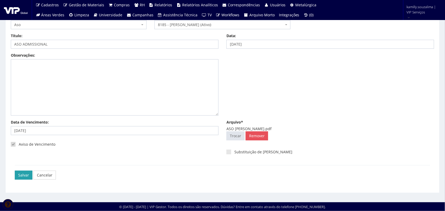
click at [24, 176] on input "Salvar" at bounding box center [24, 175] width 18 height 9
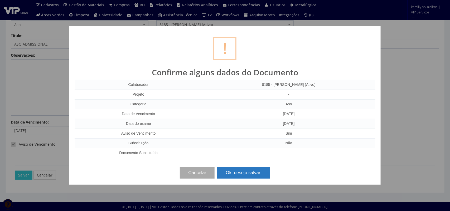
click at [243, 174] on button "Ok, desejo salvar!" at bounding box center [243, 173] width 53 height 12
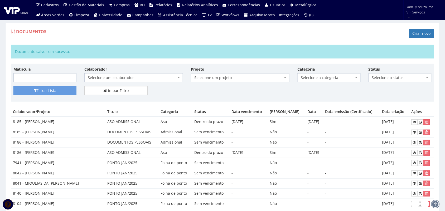
click at [163, 80] on span "Selecione um colaborador" at bounding box center [132, 77] width 89 height 5
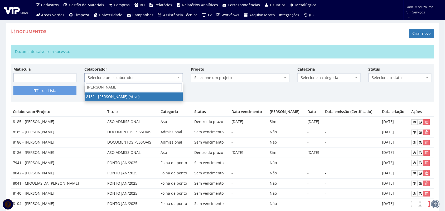
type input "VITOR JOSE"
select select "4075"
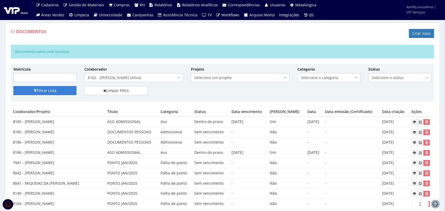
click at [74, 90] on button "Filtrar Lista" at bounding box center [44, 90] width 63 height 9
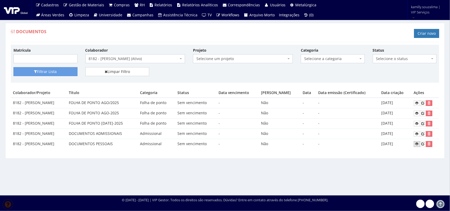
click at [416, 143] on icon at bounding box center [416, 144] width 3 height 4
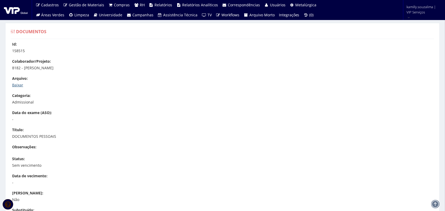
click at [15, 83] on link "Baixar" at bounding box center [17, 84] width 11 height 5
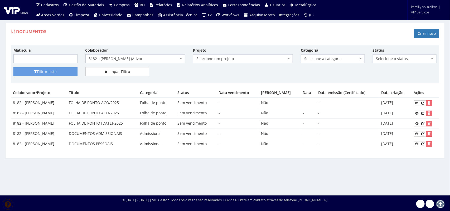
click at [158, 59] on span "8182 - [PERSON_NAME] (Ativo)" at bounding box center [134, 58] width 90 height 5
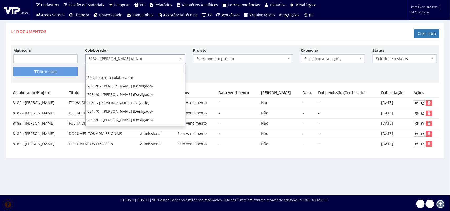
scroll to position [13861, 0]
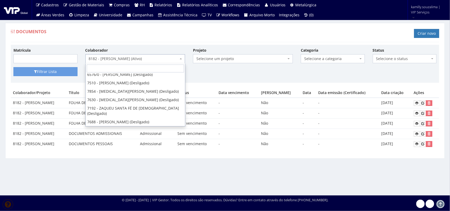
click at [346, 58] on span "Selecione a categoria" at bounding box center [331, 58] width 54 height 5
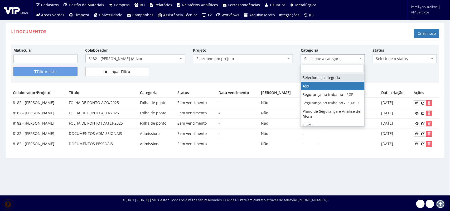
select select "aso"
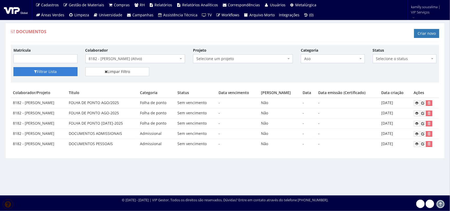
click at [31, 73] on button "Filtrar Lista" at bounding box center [45, 71] width 64 height 9
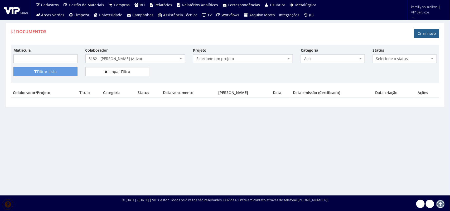
click at [420, 35] on link "Criar novo" at bounding box center [426, 33] width 25 height 9
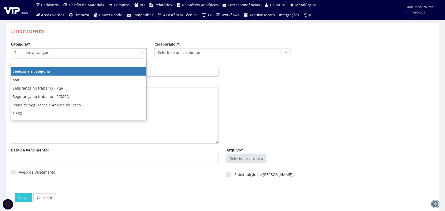
click at [87, 53] on span "Selecione a categoria" at bounding box center [77, 52] width 126 height 5
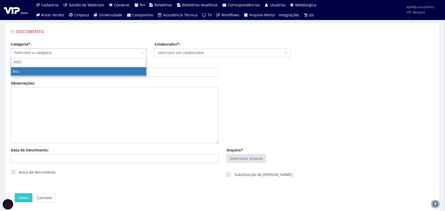
type input "ASO"
select select "aso"
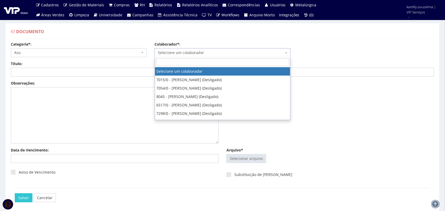
click at [202, 53] on span "Selecione um colaborador" at bounding box center [221, 52] width 126 height 5
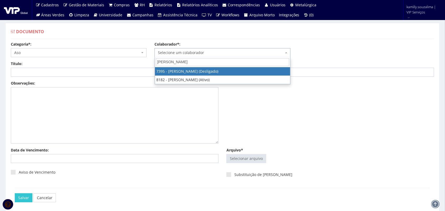
type input "VITOR J"
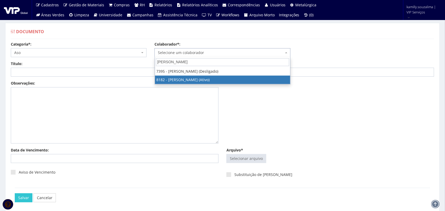
select select "4075"
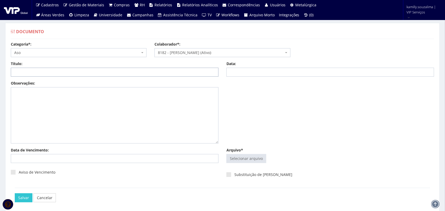
click at [142, 75] on input "Título:" at bounding box center [115, 72] width 208 height 9
type input "ASO ADMISSIONAL"
click at [243, 71] on input "Data:" at bounding box center [330, 72] width 208 height 9
type input "26/06/2025"
click at [106, 160] on input "Data de Vencimento:" at bounding box center [115, 158] width 208 height 9
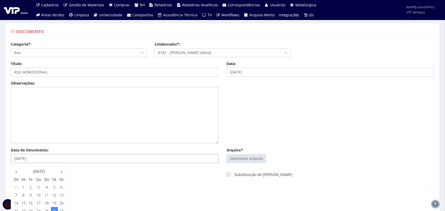
type input "26/06/2026"
click at [110, 169] on div "Aviso de Vencimento" at bounding box center [115, 174] width 208 height 14
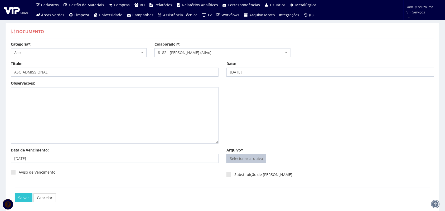
click at [236, 159] on input "Arquivo*" at bounding box center [246, 158] width 39 height 8
type input "C:\fakepath\ASO do Vitor .pdf"
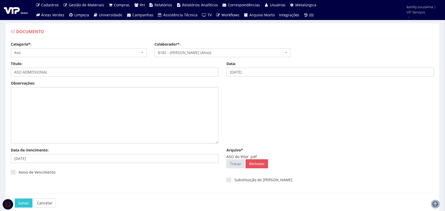
scroll to position [28, 0]
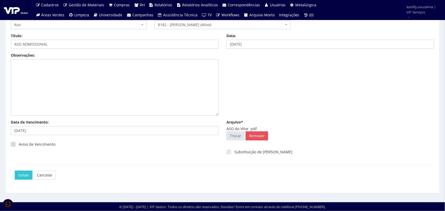
click at [12, 144] on span at bounding box center [13, 144] width 5 height 5
click at [19, 144] on input "Aviso de Vencimento" at bounding box center [20, 144] width 3 height 3
checkbox input "true"
click at [24, 173] on input "Salvar" at bounding box center [24, 175] width 18 height 9
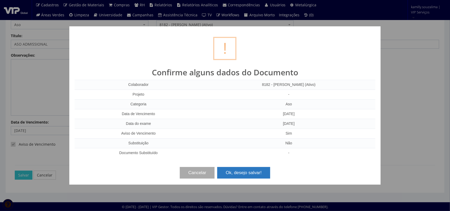
click at [245, 174] on button "Ok, desejo salvar!" at bounding box center [243, 173] width 53 height 12
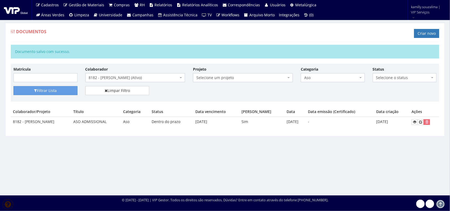
click at [129, 76] on span "8182 - [PERSON_NAME] (Ativo)" at bounding box center [134, 77] width 90 height 5
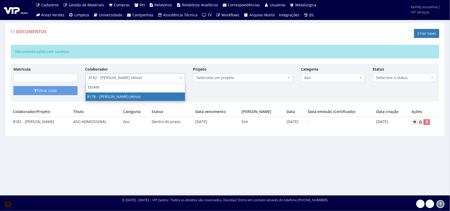
type input "DUANI"
select select "4028"
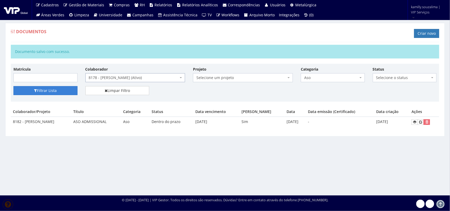
click at [66, 94] on button "Filtrar Lista" at bounding box center [45, 90] width 64 height 9
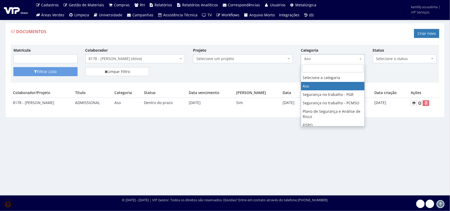
click at [323, 59] on span "Aso" at bounding box center [331, 58] width 54 height 5
click at [259, 85] on div "Matrícula Colaborador Selecione um colaborador 7015/0 - [PERSON_NAME] (Desligad…" at bounding box center [225, 79] width 428 height 68
click at [344, 60] on span "Aso" at bounding box center [331, 58] width 54 height 5
drag, startPoint x: 323, startPoint y: 76, endPoint x: 194, endPoint y: 85, distance: 129.1
select select
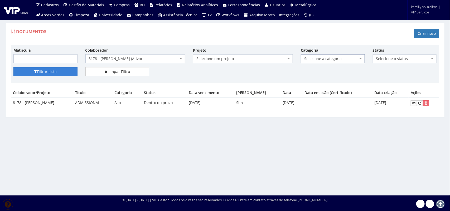
click at [46, 73] on button "Filtrar Lista" at bounding box center [45, 71] width 64 height 9
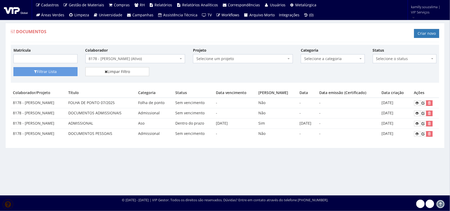
click at [162, 55] on span "8178 - [PERSON_NAME] (Ativo)" at bounding box center [135, 58] width 100 height 9
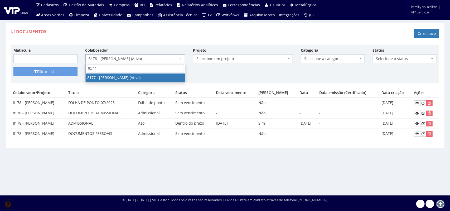
type input "8177"
drag, startPoint x: 126, startPoint y: 81, endPoint x: 86, endPoint y: 76, distance: 40.9
select select "4022"
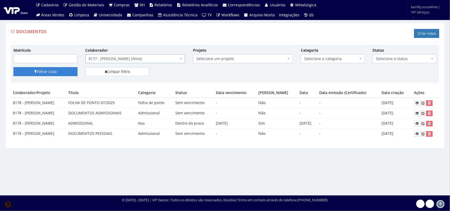
click at [67, 72] on button "Filtrar Lista" at bounding box center [45, 71] width 64 height 9
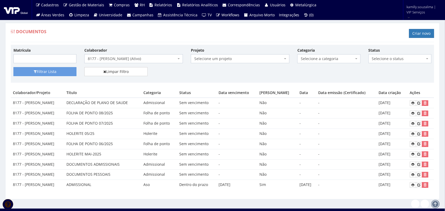
click at [158, 59] on span "8177 - [PERSON_NAME] (Ativo)" at bounding box center [132, 58] width 89 height 5
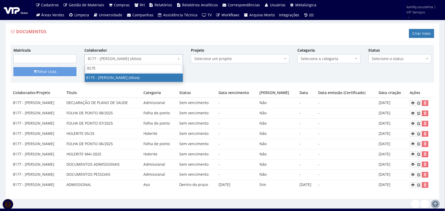
type input "8175"
drag, startPoint x: 148, startPoint y: 77, endPoint x: 60, endPoint y: 69, distance: 87.8
select select "4012"
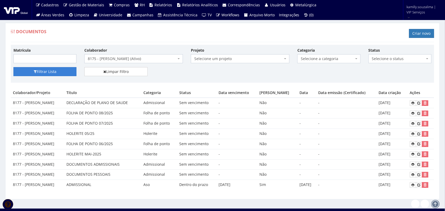
click at [49, 68] on button "Filtrar Lista" at bounding box center [44, 71] width 63 height 9
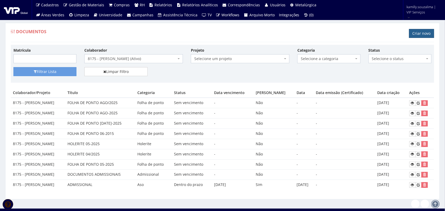
click at [419, 32] on link "Criar novo" at bounding box center [421, 33] width 25 height 9
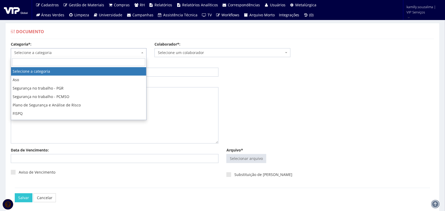
click at [83, 53] on span "Selecione a categoria" at bounding box center [77, 52] width 126 height 5
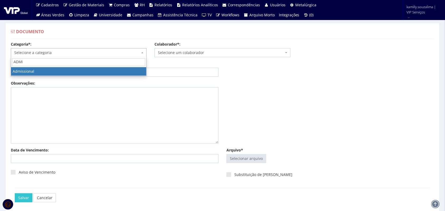
type input "ADMI"
drag, startPoint x: 80, startPoint y: 73, endPoint x: 106, endPoint y: 65, distance: 26.6
select select "admissional"
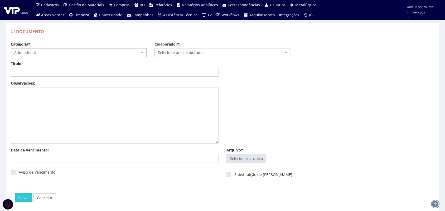
click at [161, 52] on span "Selecione um colaborador" at bounding box center [221, 52] width 126 height 5
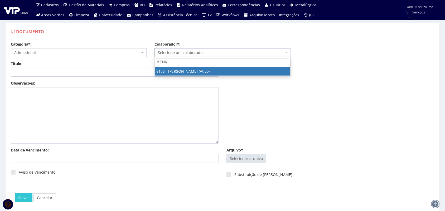
type input "KENN"
select select "4012"
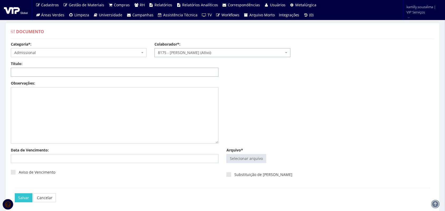
click at [127, 70] on input "Título:" at bounding box center [115, 72] width 208 height 9
type input "DOCUMENTOS PESSOAIS"
click at [251, 162] on input "Arquivo*" at bounding box center [246, 158] width 39 height 8
type input "C:\fakepath\ilovepdf_merged.pdf"
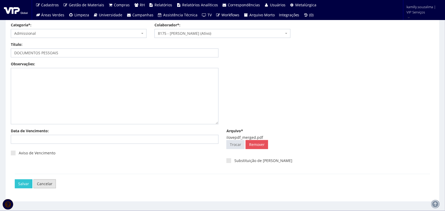
scroll to position [28, 0]
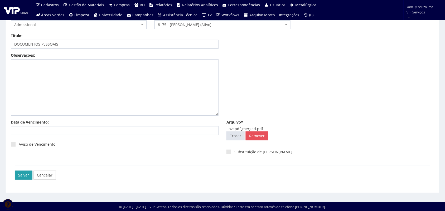
click at [17, 175] on input "Salvar" at bounding box center [24, 175] width 18 height 9
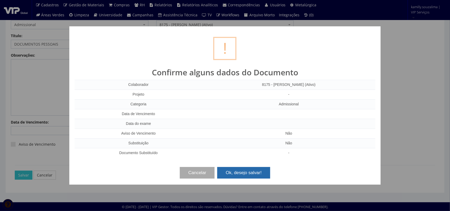
drag, startPoint x: 240, startPoint y: 177, endPoint x: 267, endPoint y: 171, distance: 27.2
click at [241, 177] on button "Ok, desejo salvar!" at bounding box center [243, 173] width 53 height 12
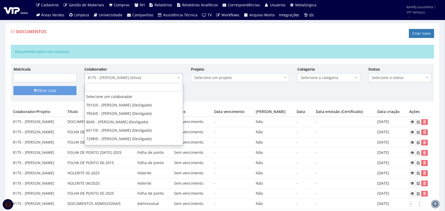
click at [135, 76] on span "8175 - [PERSON_NAME] (Ativo)" at bounding box center [132, 77] width 89 height 5
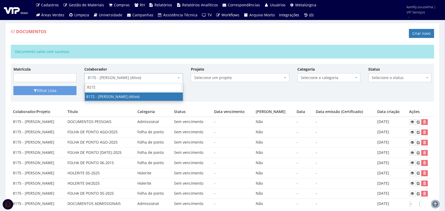
type input "8172"
drag, startPoint x: 134, startPoint y: 94, endPoint x: 60, endPoint y: 92, distance: 74.6
select select "3970"
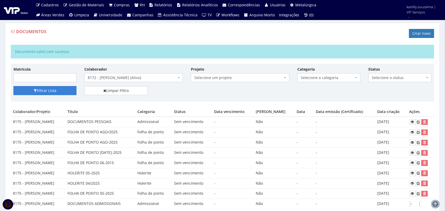
click at [60, 90] on button "Filtrar Lista" at bounding box center [44, 90] width 63 height 9
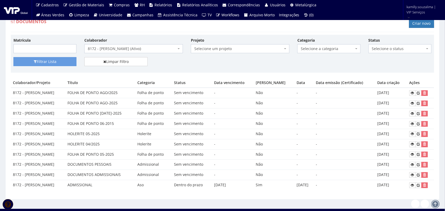
scroll to position [18, 0]
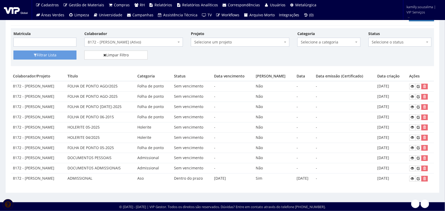
click at [140, 40] on span "8172 - [PERSON_NAME] (Ativo)" at bounding box center [132, 42] width 89 height 5
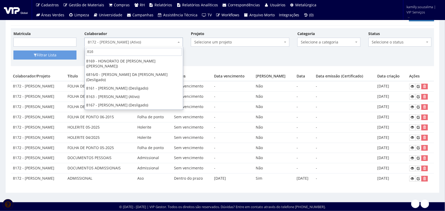
scroll to position [0, 0]
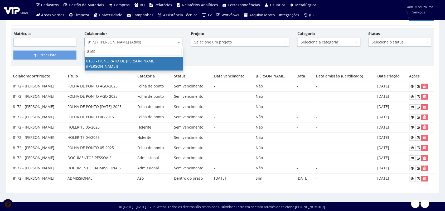
type input "8169"
select select "3958"
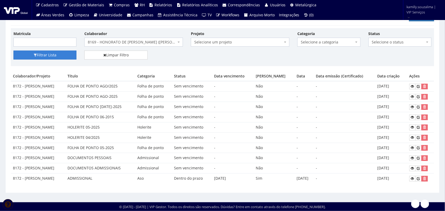
click at [69, 52] on button "Filtrar Lista" at bounding box center [44, 55] width 63 height 9
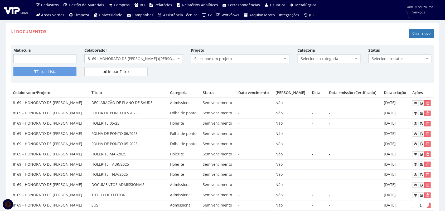
click at [110, 57] on span "8169 - HONORATO DE FRANCA GONCALVES FILHO (Ativo)" at bounding box center [132, 58] width 89 height 5
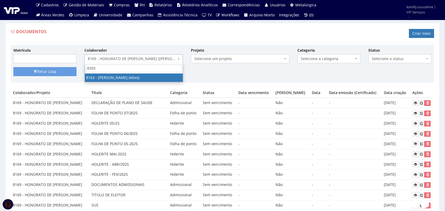
type input "8163"
drag, startPoint x: 124, startPoint y: 74, endPoint x: 89, endPoint y: 75, distance: 35.8
select select "3920"
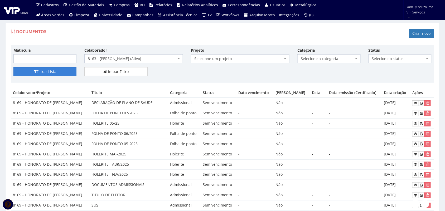
click at [63, 72] on button "Filtrar Lista" at bounding box center [44, 71] width 63 height 9
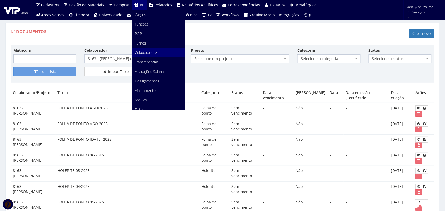
click at [153, 54] on span "Colaboradores" at bounding box center [147, 52] width 24 height 5
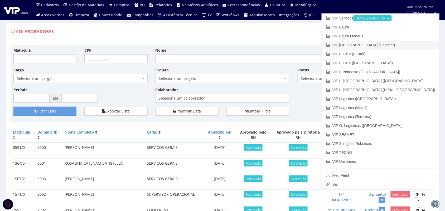
click at [420, 44] on link "VIP [GEOGRAPHIC_DATA] (Cajamar)" at bounding box center [380, 45] width 117 height 9
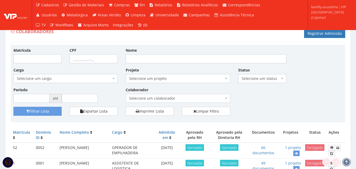
click at [183, 99] on span "Selecione um colaborador" at bounding box center [176, 98] width 94 height 5
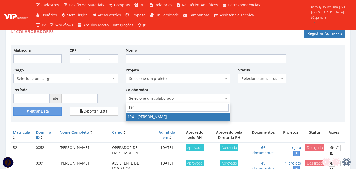
type input "194"
drag, startPoint x: 160, startPoint y: 115, endPoint x: 152, endPoint y: 115, distance: 7.4
select select "4094"
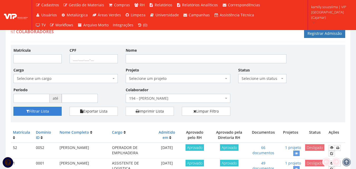
click at [45, 112] on button "Filtrar Lista" at bounding box center [37, 111] width 48 height 9
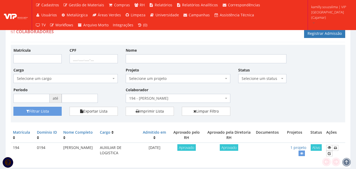
scroll to position [17, 0]
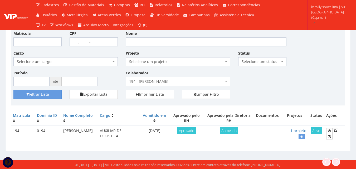
click at [192, 83] on span "194 - [PERSON_NAME]" at bounding box center [176, 81] width 94 height 5
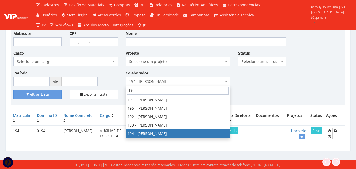
scroll to position [0, 0]
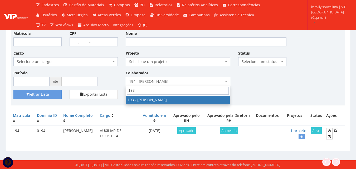
type input "193"
select select "4092"
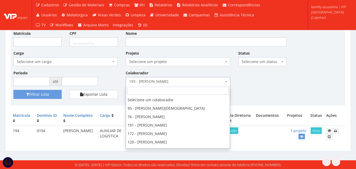
scroll to position [76, 0]
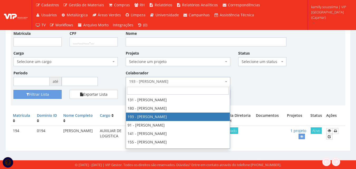
click at [149, 81] on span "193 - [PERSON_NAME]" at bounding box center [176, 81] width 94 height 5
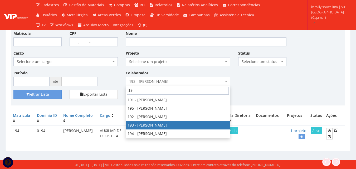
scroll to position [0, 0]
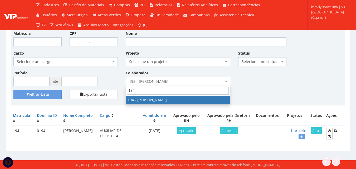
type input "194"
drag, startPoint x: 177, startPoint y: 100, endPoint x: 101, endPoint y: 99, distance: 75.9
select select "4094"
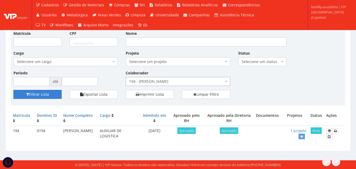
click at [58, 92] on button "Filtrar Lista" at bounding box center [37, 94] width 48 height 9
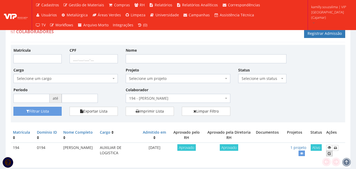
click at [329, 153] on icon at bounding box center [329, 153] width 3 height 4
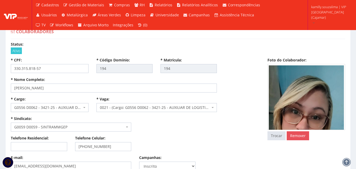
select select
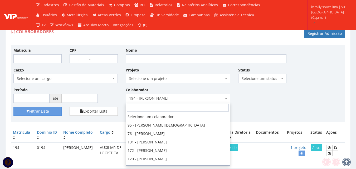
click at [155, 96] on span "194 - [PERSON_NAME]" at bounding box center [176, 98] width 94 height 5
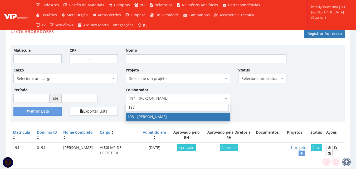
type input "193"
select select "4092"
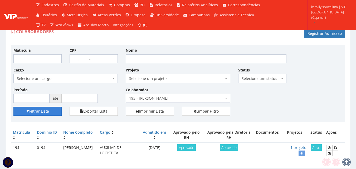
click at [46, 111] on button "Filtrar Lista" at bounding box center [37, 111] width 48 height 9
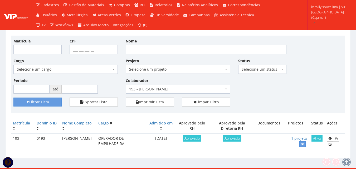
scroll to position [17, 0]
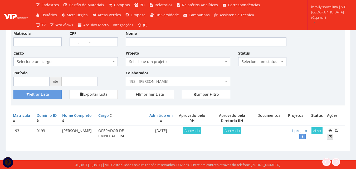
click at [332, 137] on icon at bounding box center [329, 137] width 3 height 4
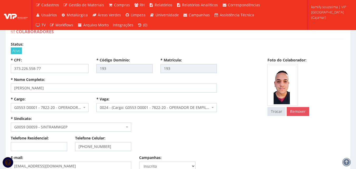
select select
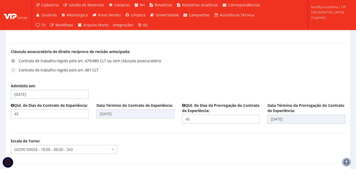
scroll to position [632, 0]
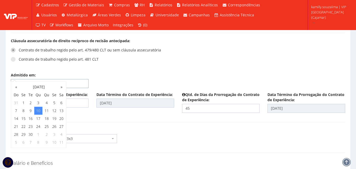
drag, startPoint x: 34, startPoint y: 72, endPoint x: 5, endPoint y: 71, distance: 28.8
type input "[DATE]"
type input "22/10/2025"
type input "06/12/2025"
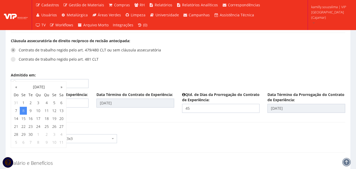
click at [201, 52] on div "Cláusula assecuratória de direito recíproco de recisão antecipada: Contrato de …" at bounding box center [178, 55] width 342 height 34
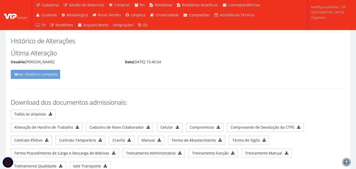
scroll to position [2733, 0]
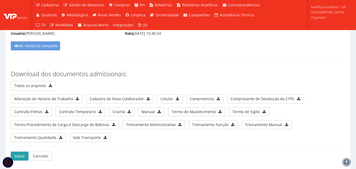
click at [16, 151] on button "Salvar" at bounding box center [20, 155] width 18 height 9
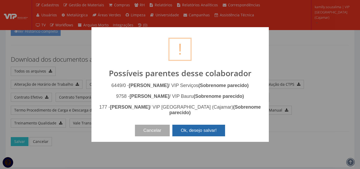
click at [210, 131] on button "Ok, desejo salvar!" at bounding box center [198, 131] width 53 height 12
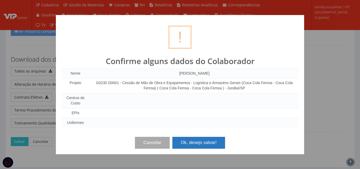
click at [198, 144] on button "Ok, desejo salvar!" at bounding box center [198, 143] width 53 height 12
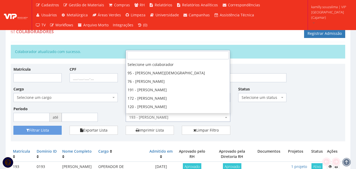
click at [176, 119] on span "193 - [PERSON_NAME]" at bounding box center [176, 117] width 94 height 5
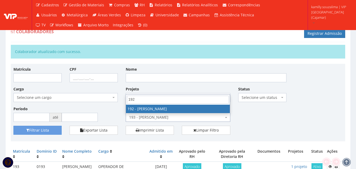
type input "192"
drag, startPoint x: 168, startPoint y: 108, endPoint x: 96, endPoint y: 111, distance: 72.0
select select "4091"
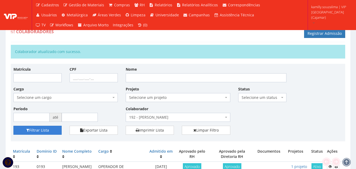
click at [46, 133] on button "Filtrar Lista" at bounding box center [37, 130] width 48 height 9
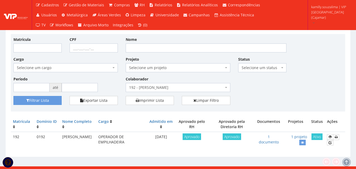
scroll to position [17, 0]
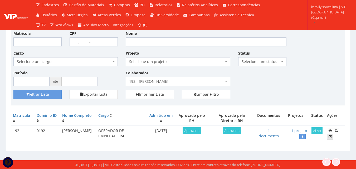
click at [331, 136] on icon at bounding box center [329, 137] width 3 height 4
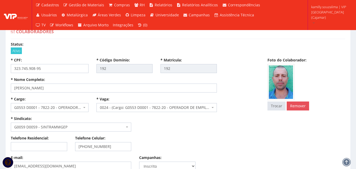
select select
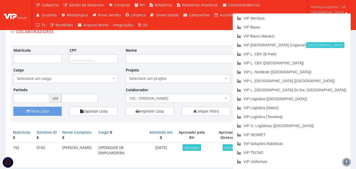
scroll to position [17, 0]
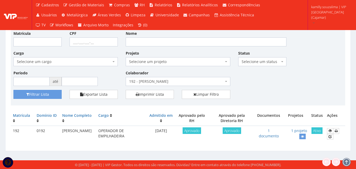
click at [196, 81] on span "192 - [PERSON_NAME]" at bounding box center [176, 81] width 94 height 5
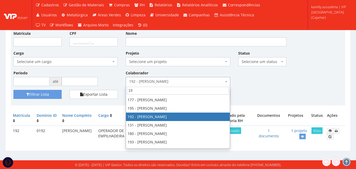
scroll to position [0, 0]
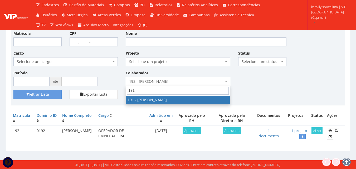
type input "191"
select select "4089"
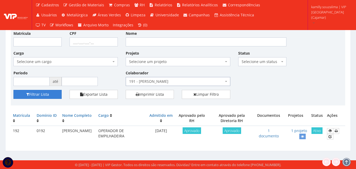
click at [49, 95] on button "Filtrar Lista" at bounding box center [37, 94] width 48 height 9
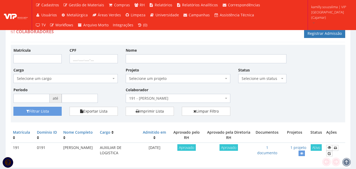
scroll to position [17, 0]
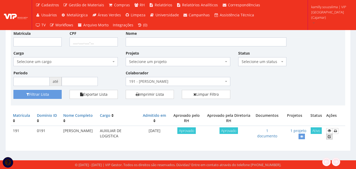
click at [330, 137] on icon at bounding box center [329, 137] width 3 height 4
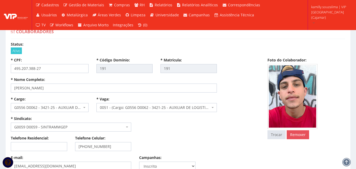
select select
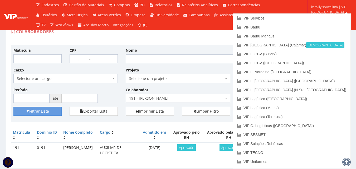
scroll to position [17, 0]
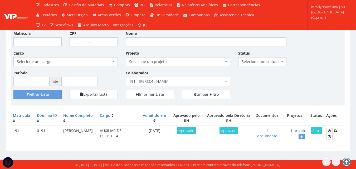
click at [183, 81] on span "191 - [PERSON_NAME]" at bounding box center [176, 81] width 94 height 5
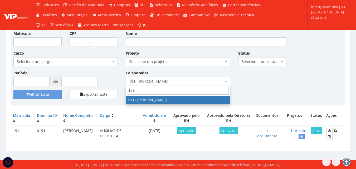
type input "189"
select select "4087"
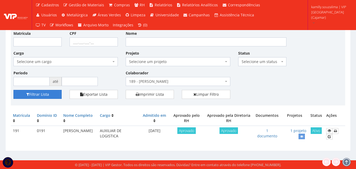
click at [53, 94] on button "Filtrar Lista" at bounding box center [37, 94] width 48 height 9
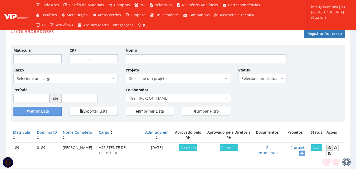
click at [329, 147] on icon at bounding box center [329, 148] width 3 height 4
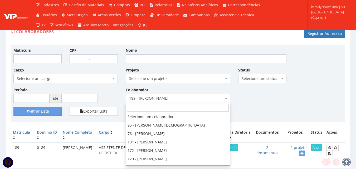
click at [191, 97] on span "189 - [PERSON_NAME]" at bounding box center [176, 98] width 94 height 5
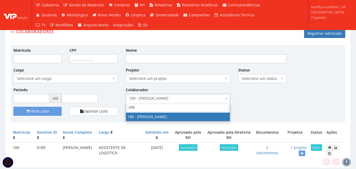
type input "188"
drag, startPoint x: 187, startPoint y: 117, endPoint x: 147, endPoint y: 119, distance: 40.6
select select "4086"
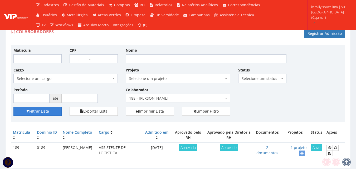
click at [56, 109] on button "Filtrar Lista" at bounding box center [37, 111] width 48 height 9
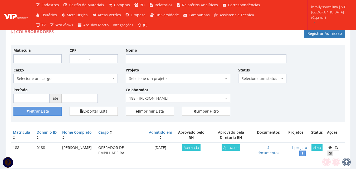
click at [329, 154] on icon at bounding box center [329, 153] width 3 height 4
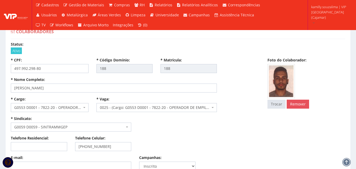
select select
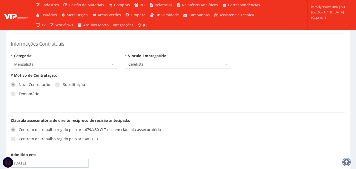
scroll to position [632, 0]
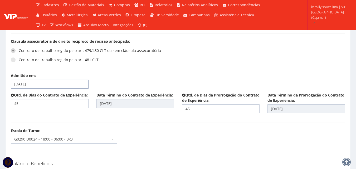
click at [60, 80] on input "20/08/2025" at bounding box center [50, 84] width 78 height 9
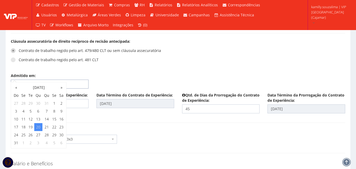
click at [17, 80] on input "20/08/2025" at bounding box center [50, 84] width 78 height 9
click at [13, 80] on input "50/08/2025" at bounding box center [50, 84] width 78 height 9
drag, startPoint x: 19, startPoint y: 74, endPoint x: 14, endPoint y: 74, distance: 5.0
click at [14, 80] on input "50/08/2025" at bounding box center [50, 84] width 78 height 9
type input "25/08/2025"
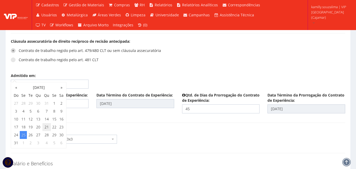
type input "08/10/2025"
type input "22/11/2025"
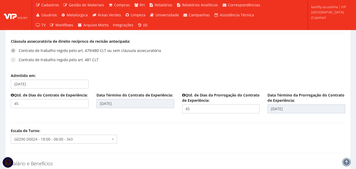
click at [178, 73] on div "Admitido em: 25/08/2025" at bounding box center [178, 82] width 342 height 19
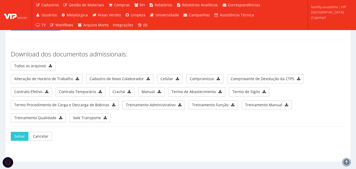
scroll to position [2818, 0]
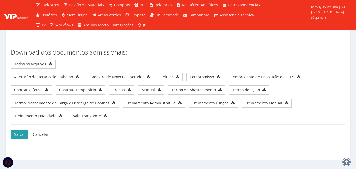
click at [18, 130] on button "Salvar" at bounding box center [20, 134] width 18 height 9
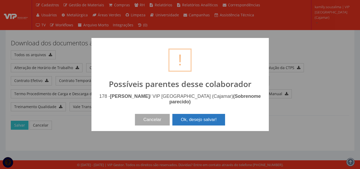
click at [192, 120] on button "Ok, desejo salvar!" at bounding box center [198, 120] width 53 height 12
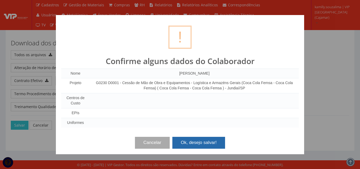
click at [188, 143] on button "Ok, desejo salvar!" at bounding box center [198, 143] width 53 height 12
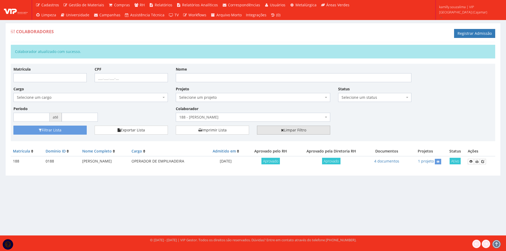
click at [309, 129] on link "Limpar Filtro" at bounding box center [293, 130] width 73 height 9
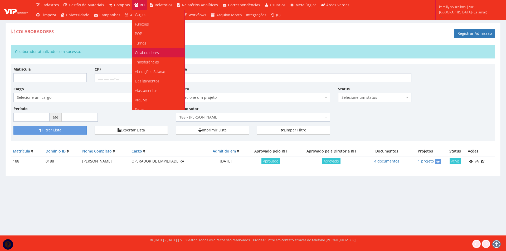
click at [153, 52] on span "Colaboradores" at bounding box center [147, 52] width 24 height 5
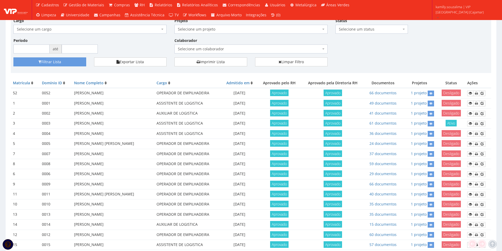
scroll to position [53, 0]
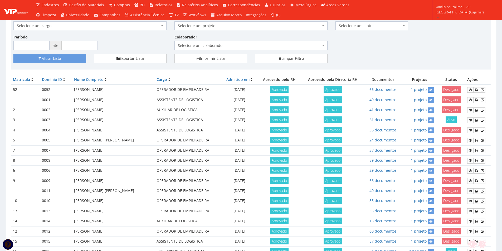
click at [255, 48] on span "Selecione um colaborador" at bounding box center [249, 45] width 143 height 5
type input "weli"
drag, startPoint x: 439, startPoint y: 32, endPoint x: 326, endPoint y: 55, distance: 115.8
click at [436, 33] on div "Matrícula CPF Nome Cargo Selecione um cargo G1046 D0029 - 4110-05 - AGENTE DE A…" at bounding box center [250, 24] width 483 height 59
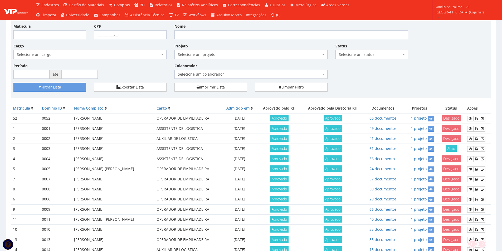
scroll to position [0, 0]
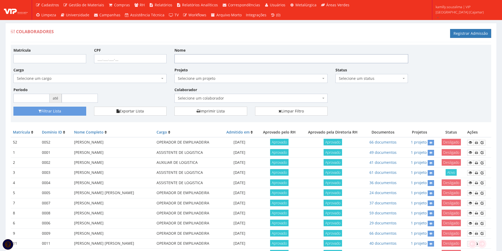
click at [219, 56] on input "Nome" at bounding box center [291, 58] width 234 height 9
drag, startPoint x: 52, startPoint y: 110, endPoint x: 31, endPoint y: 43, distance: 70.4
click at [49, 99] on div "Matrícula CPF Nome wellington Cargo Selecione um cargo G1046 D0029 - 4110-05 - …" at bounding box center [251, 83] width 480 height 77
click at [208, 58] on input "wellington" at bounding box center [291, 58] width 234 height 9
click at [212, 59] on input "wellington" at bounding box center [291, 58] width 234 height 9
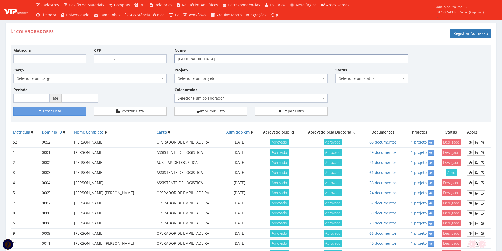
type input "[PERSON_NAME] DOS [PERSON_NAME]"
click at [51, 110] on button "Filtrar Lista" at bounding box center [49, 111] width 73 height 9
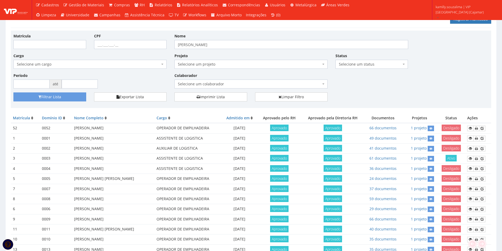
scroll to position [26, 0]
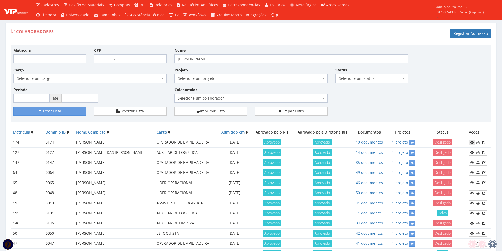
click at [475, 142] on link at bounding box center [472, 143] width 6 height 6
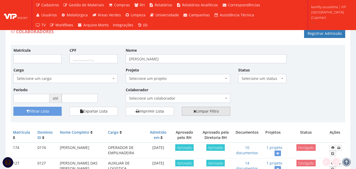
click at [195, 109] on link "Limpar Filtro" at bounding box center [206, 111] width 48 height 9
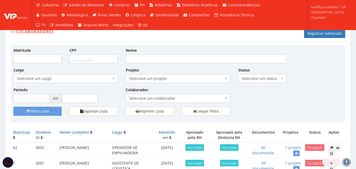
click at [193, 96] on span "Selecione um colaborador" at bounding box center [176, 98] width 94 height 5
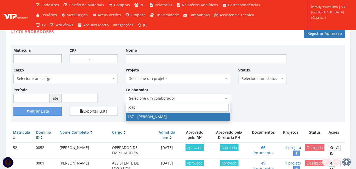
type input "joao"
drag, startPoint x: 171, startPoint y: 117, endPoint x: 147, endPoint y: 115, distance: 23.8
select select "4085"
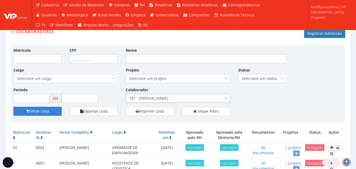
click at [54, 110] on button "Filtrar Lista" at bounding box center [37, 111] width 48 height 9
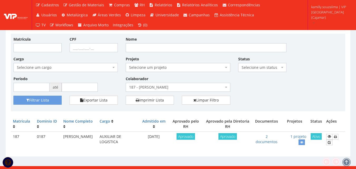
scroll to position [17, 0]
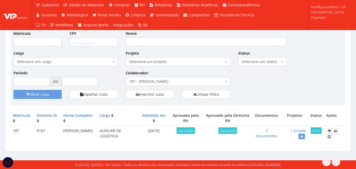
click at [201, 85] on span "187 - [PERSON_NAME]" at bounding box center [178, 81] width 104 height 9
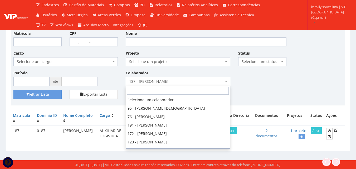
scroll to position [292, 0]
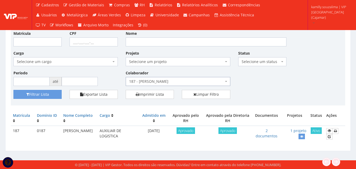
click at [269, 93] on div "Filtrar Lista Exportar Lista Imprimir Lista Limpar Filtro" at bounding box center [177, 96] width 337 height 13
click at [331, 130] on icon at bounding box center [329, 131] width 3 height 4
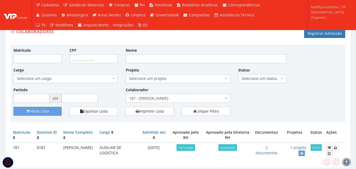
scroll to position [17, 0]
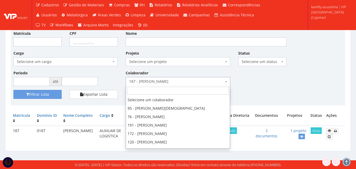
click at [181, 81] on span "187 - [PERSON_NAME]" at bounding box center [176, 81] width 94 height 5
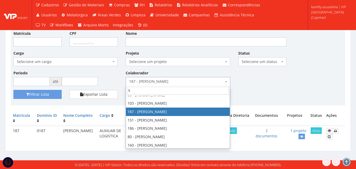
scroll to position [0, 0]
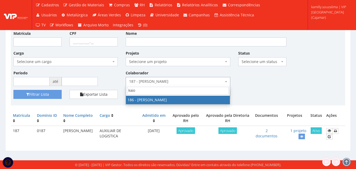
type input "kaio"
drag, startPoint x: 176, startPoint y: 98, endPoint x: 52, endPoint y: 102, distance: 124.1
select select "4084"
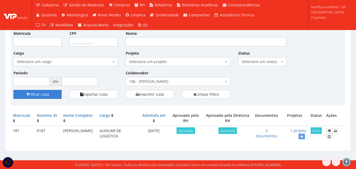
click at [46, 98] on button "Filtrar Lista" at bounding box center [37, 94] width 48 height 9
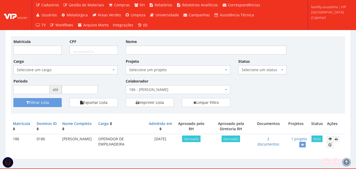
scroll to position [17, 0]
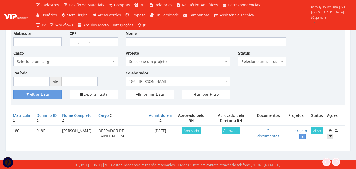
click at [330, 136] on icon at bounding box center [329, 137] width 3 height 4
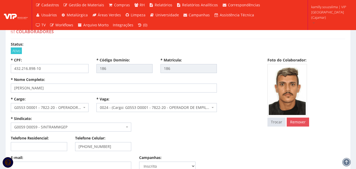
select select
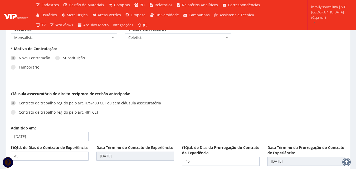
scroll to position [579, 0]
click at [52, 132] on input "[DATE]" at bounding box center [50, 136] width 78 height 9
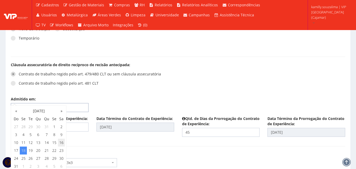
scroll to position [632, 0]
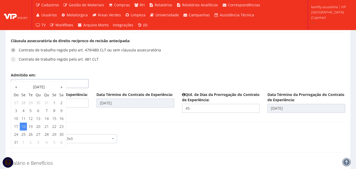
drag, startPoint x: 18, startPoint y: 74, endPoint x: 9, endPoint y: 74, distance: 8.4
click at [9, 74] on div "Admitido em: [DATE]" at bounding box center [50, 80] width 86 height 16
type input "[DATE]"
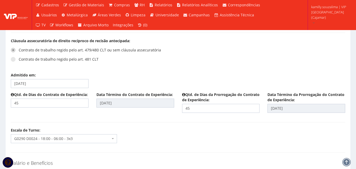
click at [148, 72] on div "Admitido em: [DATE]" at bounding box center [178, 81] width 342 height 19
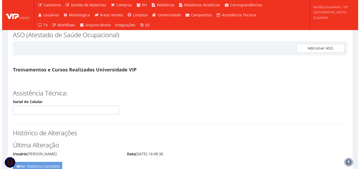
scroll to position [2786, 0]
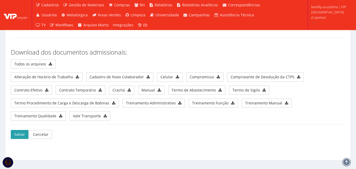
click at [17, 130] on button "Salvar" at bounding box center [20, 134] width 18 height 9
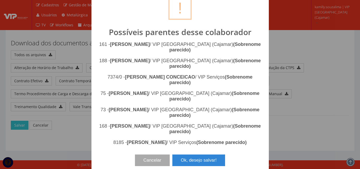
scroll to position [27, 0]
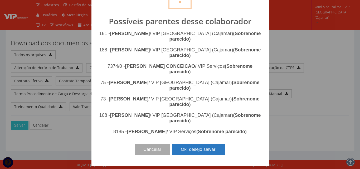
click at [205, 155] on button "Ok, desejo salvar!" at bounding box center [198, 150] width 53 height 12
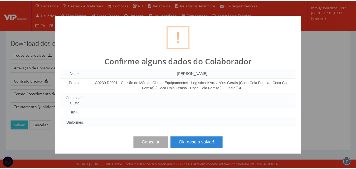
scroll to position [0, 0]
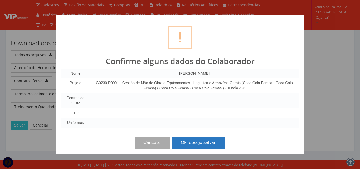
click at [198, 138] on button "Ok, desejo salvar!" at bounding box center [198, 143] width 53 height 12
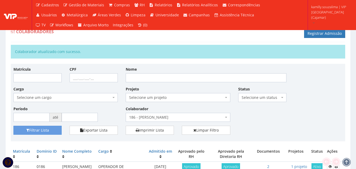
click at [180, 119] on span "186 - [PERSON_NAME]" at bounding box center [176, 117] width 94 height 5
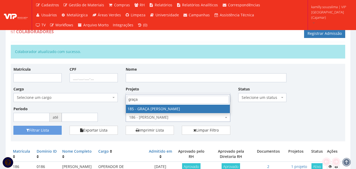
type input "graça"
select select "4083"
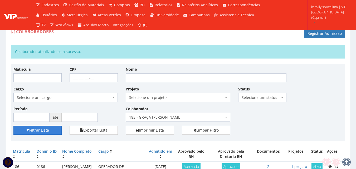
click at [49, 131] on button "Filtrar Lista" at bounding box center [37, 130] width 48 height 9
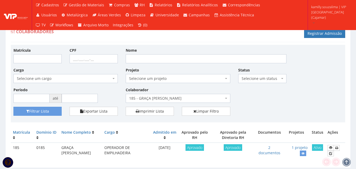
scroll to position [17, 0]
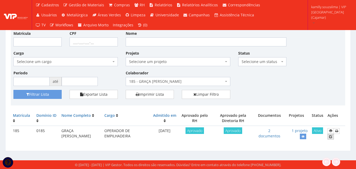
click at [332, 136] on icon at bounding box center [330, 137] width 3 height 4
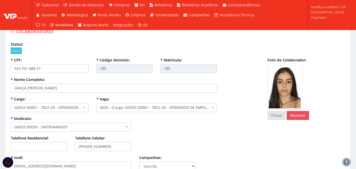
select select
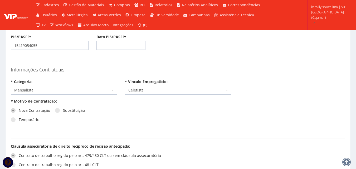
scroll to position [579, 0]
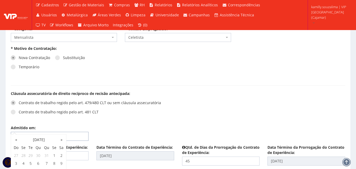
click at [65, 132] on input "[DATE]" at bounding box center [50, 136] width 78 height 9
drag, startPoint x: 17, startPoint y: 126, endPoint x: 14, endPoint y: 125, distance: 3.7
click at [14, 132] on input "[DATE]" at bounding box center [50, 136] width 78 height 9
drag, startPoint x: 18, startPoint y: 126, endPoint x: 14, endPoint y: 126, distance: 4.0
click at [14, 132] on input "[DATE]" at bounding box center [50, 136] width 78 height 9
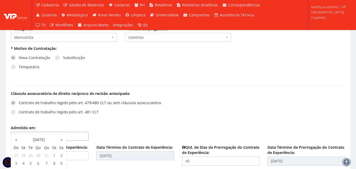
type input "[DATE]"
click at [143, 127] on div "Admitido em: [DATE]" at bounding box center [178, 134] width 342 height 19
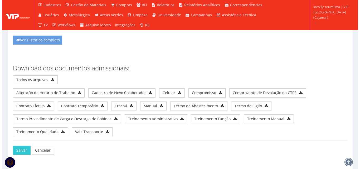
scroll to position [2786, 0]
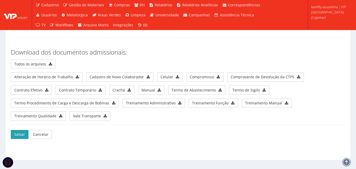
click at [16, 130] on button "Salvar" at bounding box center [20, 134] width 18 height 9
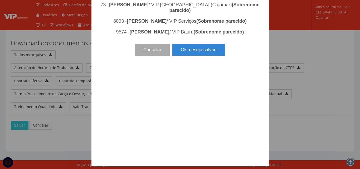
scroll to position [777, 0]
click at [184, 56] on button "Ok, desejo salvar!" at bounding box center [198, 50] width 53 height 12
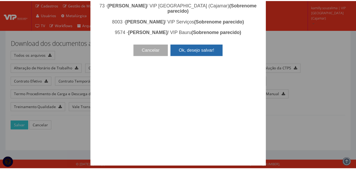
scroll to position [0, 0]
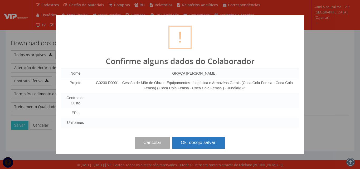
click at [205, 140] on button "Ok, desejo salvar!" at bounding box center [198, 143] width 53 height 12
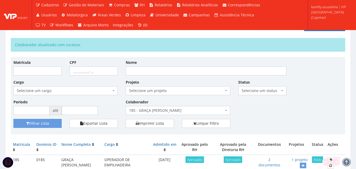
scroll to position [36, 0]
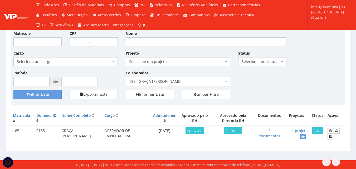
click at [179, 82] on span "185 - GRAÇA [PERSON_NAME]" at bounding box center [176, 81] width 94 height 5
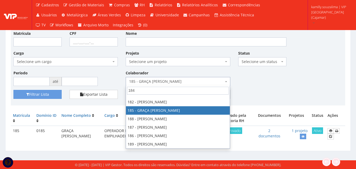
scroll to position [0, 0]
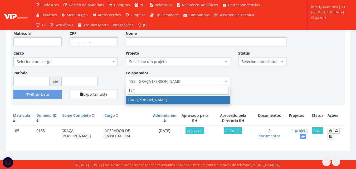
type input "184"
select select "4082"
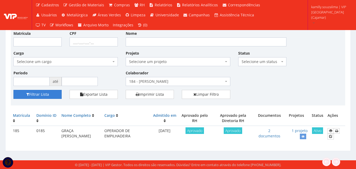
click at [45, 94] on button "Filtrar Lista" at bounding box center [37, 94] width 48 height 9
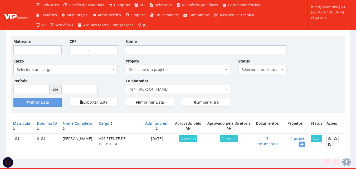
scroll to position [17, 0]
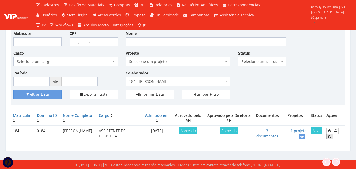
click at [330, 137] on icon at bounding box center [329, 137] width 3 height 4
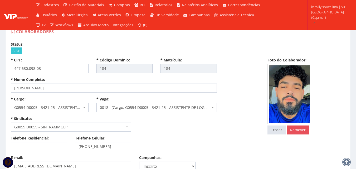
select select
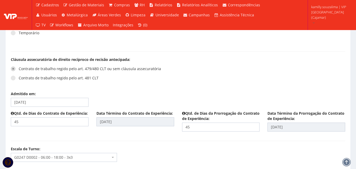
scroll to position [658, 0]
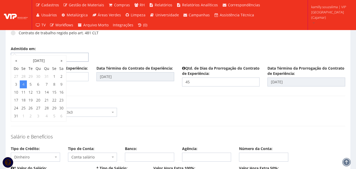
drag, startPoint x: 18, startPoint y: 48, endPoint x: 13, endPoint y: 48, distance: 5.0
click at [13, 53] on input "[DATE]" at bounding box center [50, 57] width 78 height 9
type input "[DATE]"
type input "14/09/2025"
type input "29/10/2025"
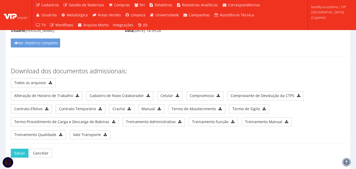
scroll to position [2802, 0]
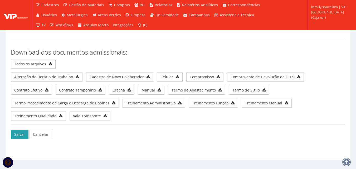
click at [22, 130] on button "Salvar" at bounding box center [20, 134] width 18 height 9
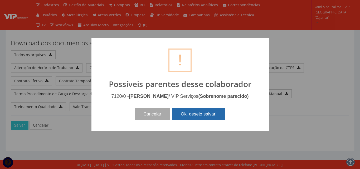
click at [191, 118] on button "Ok, desejo salvar!" at bounding box center [198, 114] width 53 height 12
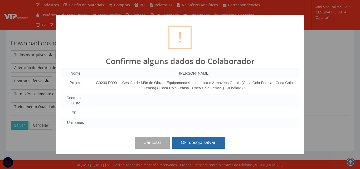
click at [200, 139] on button "Ok, desejo salvar!" at bounding box center [198, 143] width 53 height 12
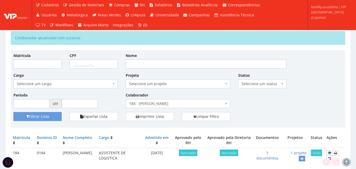
scroll to position [26, 0]
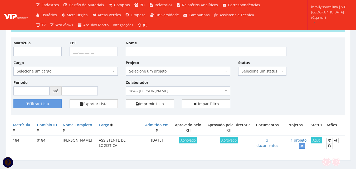
click at [159, 89] on span "184 - [PERSON_NAME]" at bounding box center [176, 90] width 94 height 5
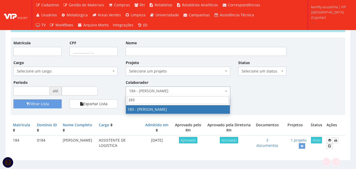
scroll to position [0, 0]
type input "183"
drag, startPoint x: 158, startPoint y: 109, endPoint x: 131, endPoint y: 109, distance: 26.1
select select "4081"
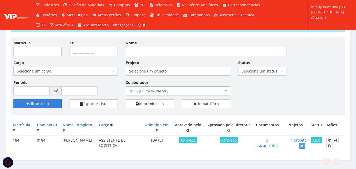
click at [46, 101] on button "Filtrar Lista" at bounding box center [37, 103] width 48 height 9
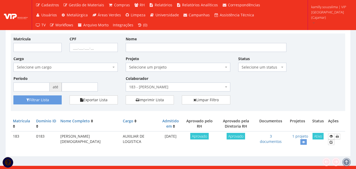
scroll to position [17, 0]
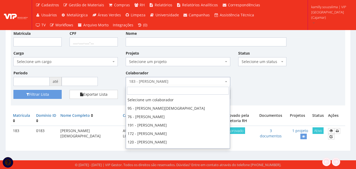
click at [169, 80] on span "183 - [PERSON_NAME]" at bounding box center [176, 81] width 94 height 5
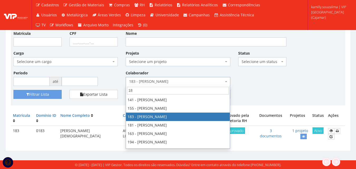
scroll to position [0, 0]
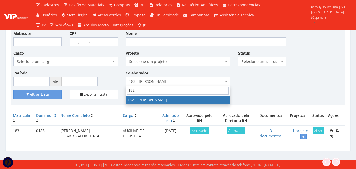
type input "182"
select select "4080"
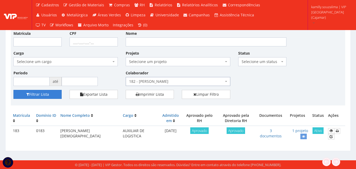
click at [37, 94] on button "Filtrar Lista" at bounding box center [37, 94] width 48 height 9
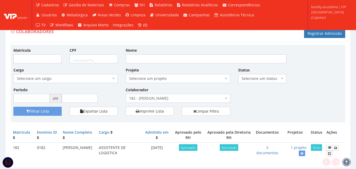
click at [146, 96] on span "182 - [PERSON_NAME]" at bounding box center [176, 98] width 94 height 5
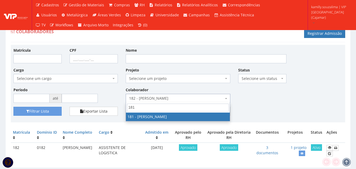
type input "181"
drag, startPoint x: 158, startPoint y: 115, endPoint x: 99, endPoint y: 115, distance: 58.7
select select "4078"
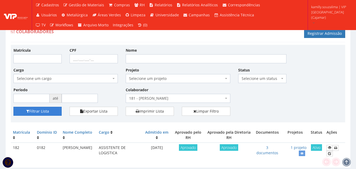
click at [43, 111] on button "Filtrar Lista" at bounding box center [37, 111] width 48 height 9
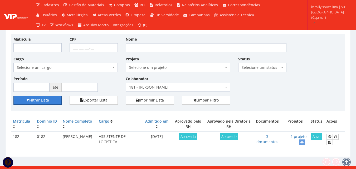
scroll to position [17, 0]
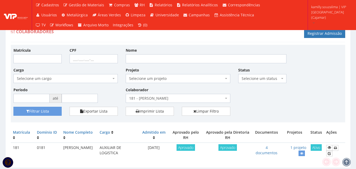
scroll to position [17, 0]
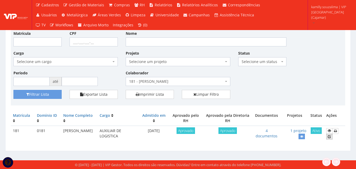
click at [332, 137] on link at bounding box center [329, 137] width 6 height 6
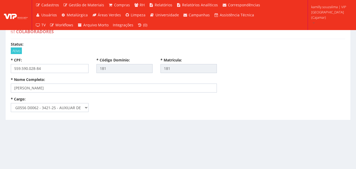
select select
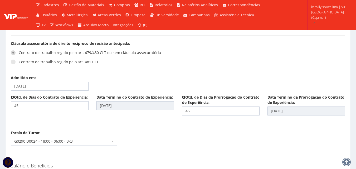
scroll to position [658, 0]
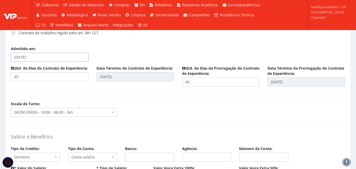
click at [54, 53] on input "07/07/2025" at bounding box center [50, 57] width 78 height 9
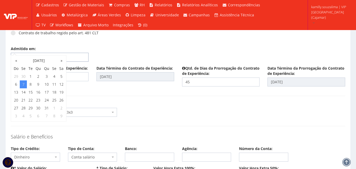
drag, startPoint x: 18, startPoint y: 48, endPoint x: 13, endPoint y: 48, distance: 4.7
click at [13, 53] on input "07/07/2025" at bounding box center [50, 57] width 78 height 9
type input "02/07/2025"
type input "15/08/2025"
type input "29/09/2025"
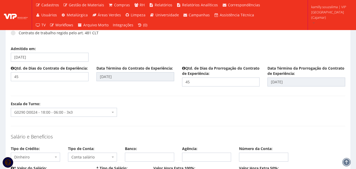
click at [119, 46] on div "Admitido em: 02/07/2025" at bounding box center [178, 55] width 342 height 19
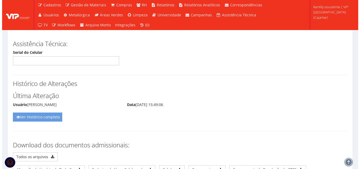
scroll to position [2833, 0]
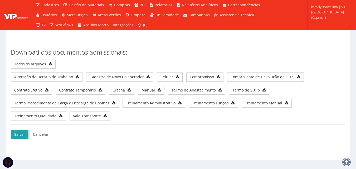
click at [19, 130] on button "Salvar" at bounding box center [20, 134] width 18 height 9
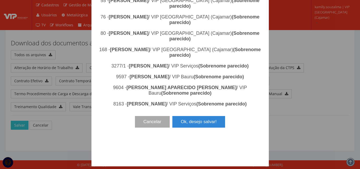
scroll to position [603, 0]
click at [208, 127] on button "Ok, desejo salvar!" at bounding box center [198, 122] width 53 height 12
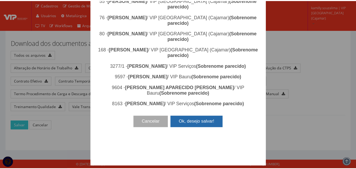
scroll to position [0, 0]
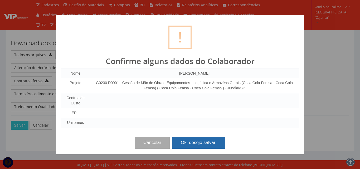
click at [209, 138] on button "Ok, desejo salvar!" at bounding box center [198, 143] width 53 height 12
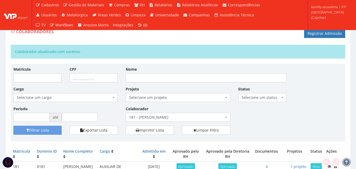
click at [193, 118] on span "181 - [PERSON_NAME]" at bounding box center [176, 117] width 94 height 5
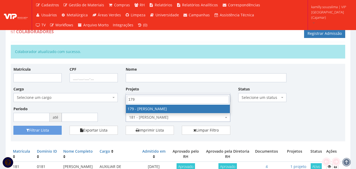
type input "179"
select select "4074"
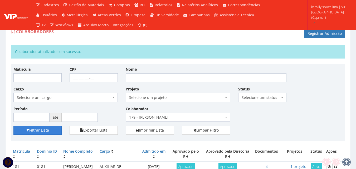
drag, startPoint x: 32, startPoint y: 127, endPoint x: 35, endPoint y: 126, distance: 3.0
click at [33, 127] on button "Filtrar Lista" at bounding box center [37, 130] width 48 height 9
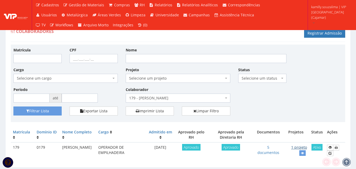
scroll to position [17, 0]
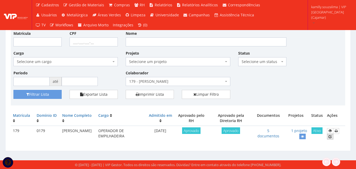
click at [330, 136] on icon at bounding box center [329, 137] width 3 height 4
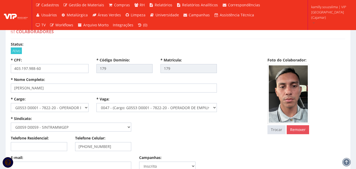
select select
type input "2.305,18"
type input "0,00"
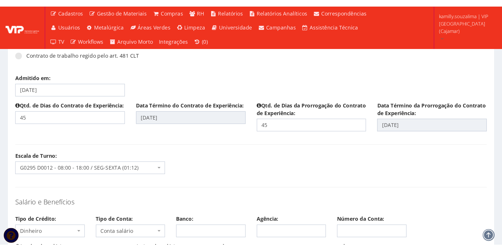
scroll to position [658, 0]
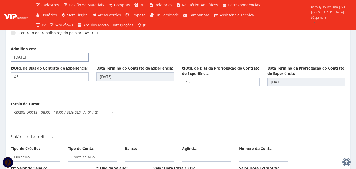
click at [18, 53] on input "[DATE]" at bounding box center [50, 57] width 78 height 9
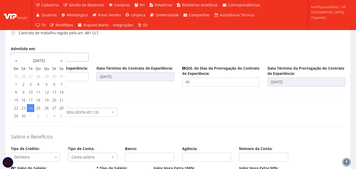
type input "24/06/2025"
type input "07/08/2025"
type input "21/09/2025"
click at [111, 46] on div "Admitido em: 24/06/2025" at bounding box center [178, 55] width 342 height 19
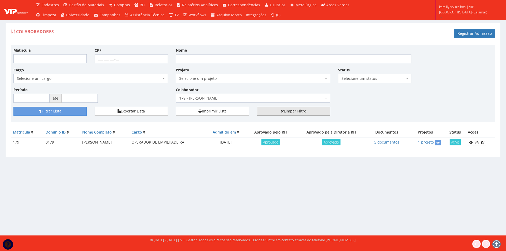
click at [278, 110] on link "Limpar Filtro" at bounding box center [293, 111] width 73 height 9
